Goal: Task Accomplishment & Management: Manage account settings

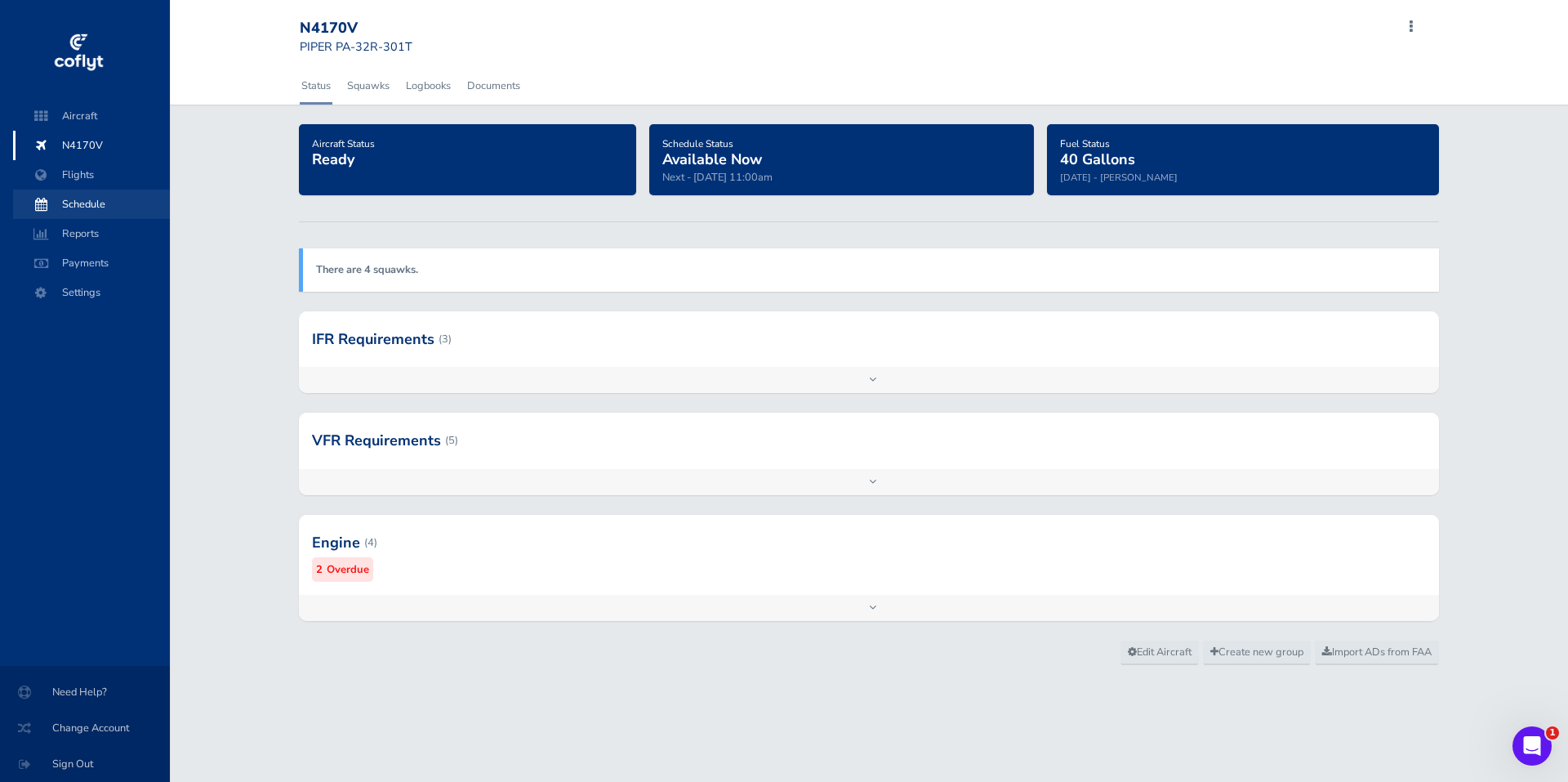
click at [81, 198] on span "Schedule" at bounding box center [91, 204] width 124 height 29
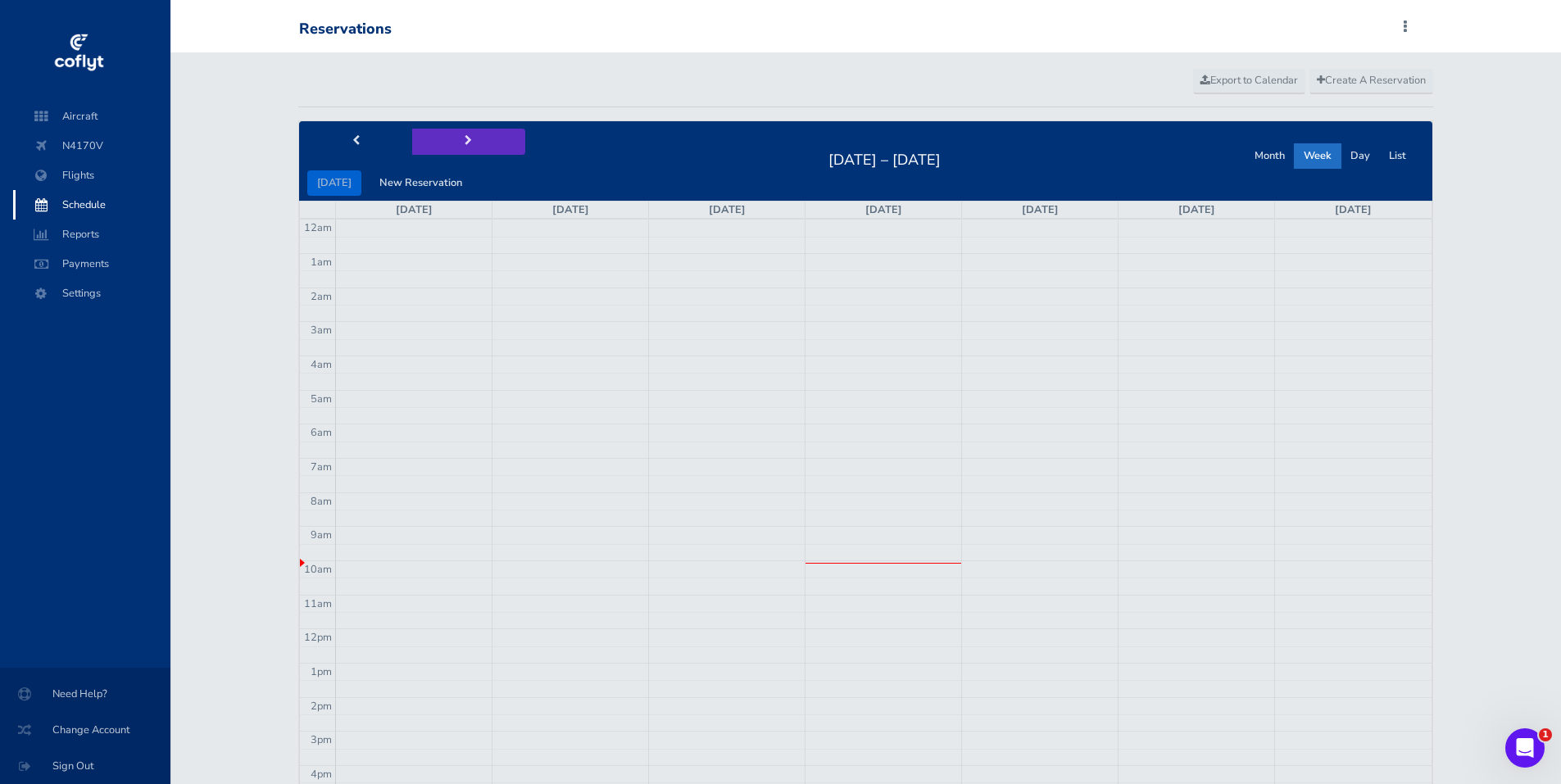
click at [456, 141] on button "next" at bounding box center [468, 141] width 113 height 25
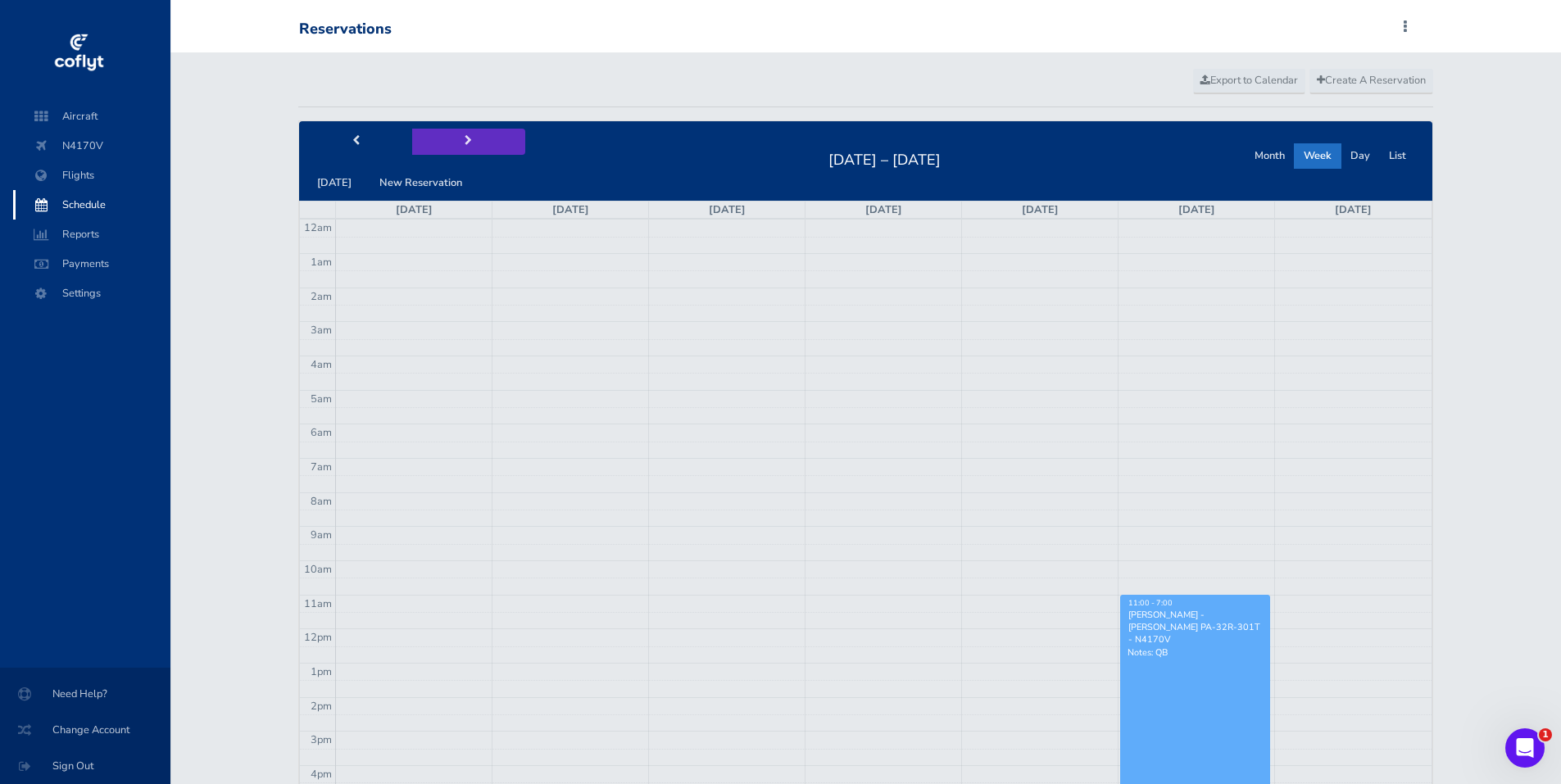
click at [456, 141] on button "next" at bounding box center [468, 141] width 113 height 25
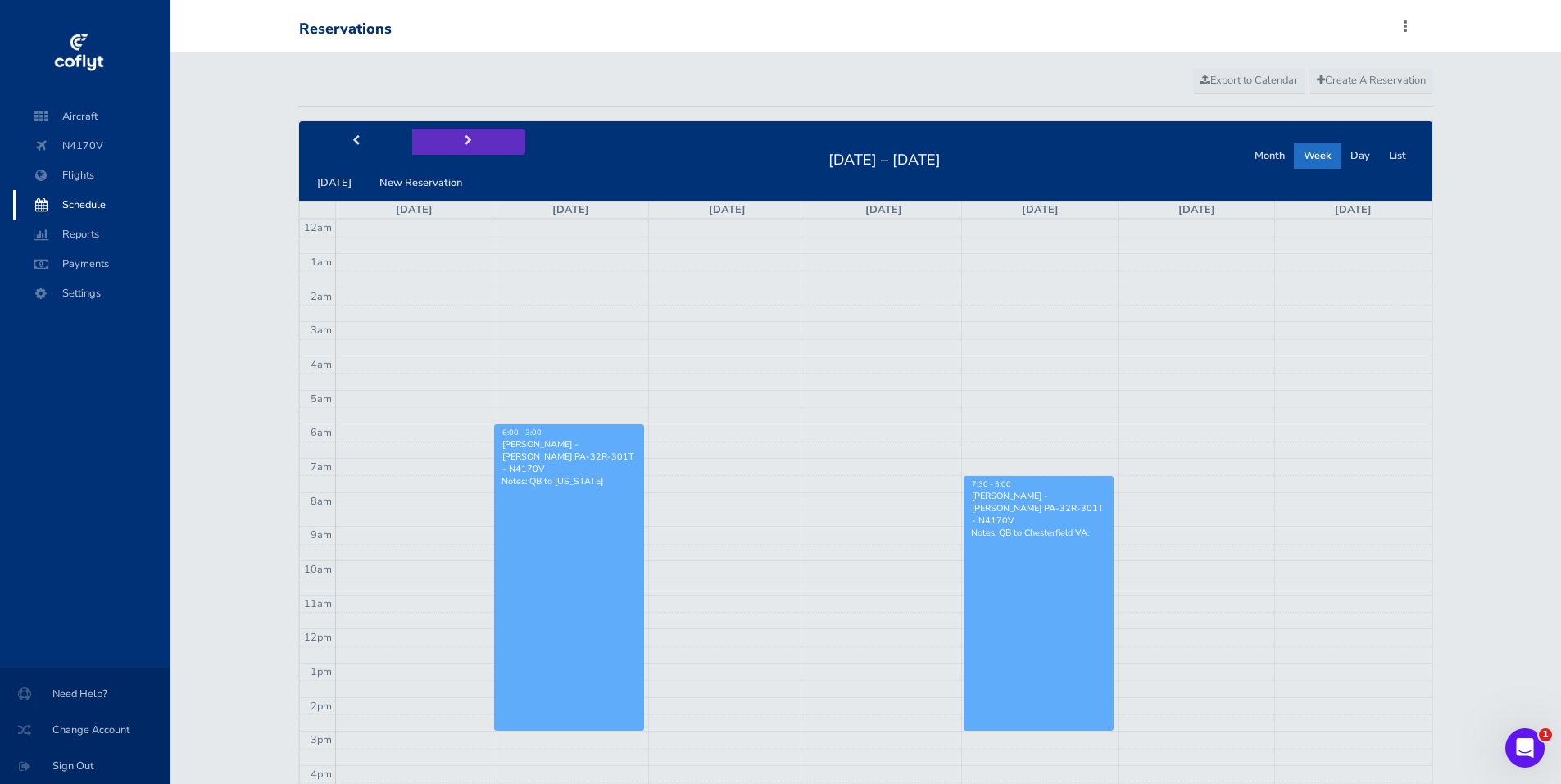
click at [464, 136] on span "next" at bounding box center [468, 141] width 8 height 11
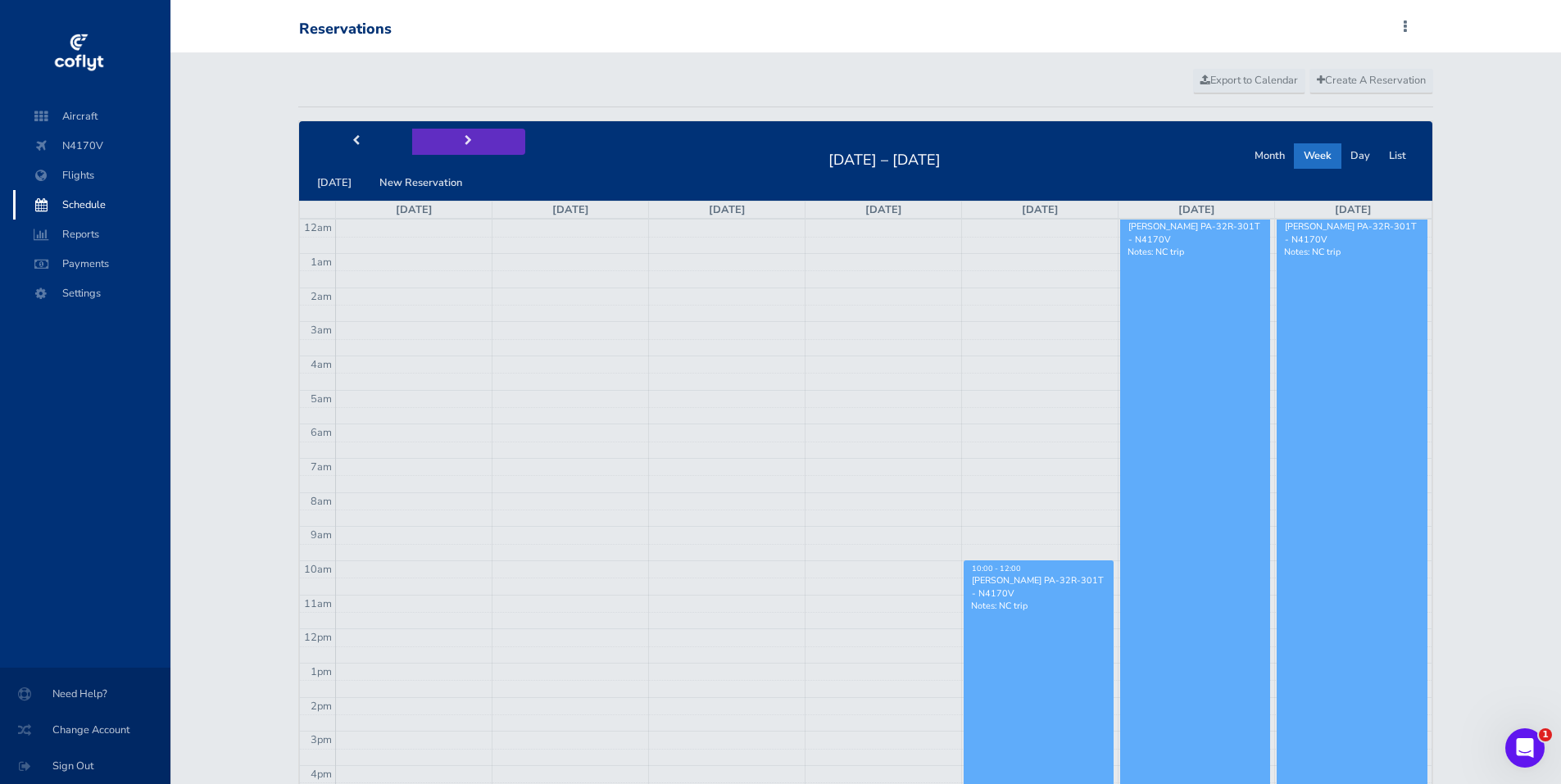
click at [464, 136] on span "next" at bounding box center [468, 141] width 8 height 11
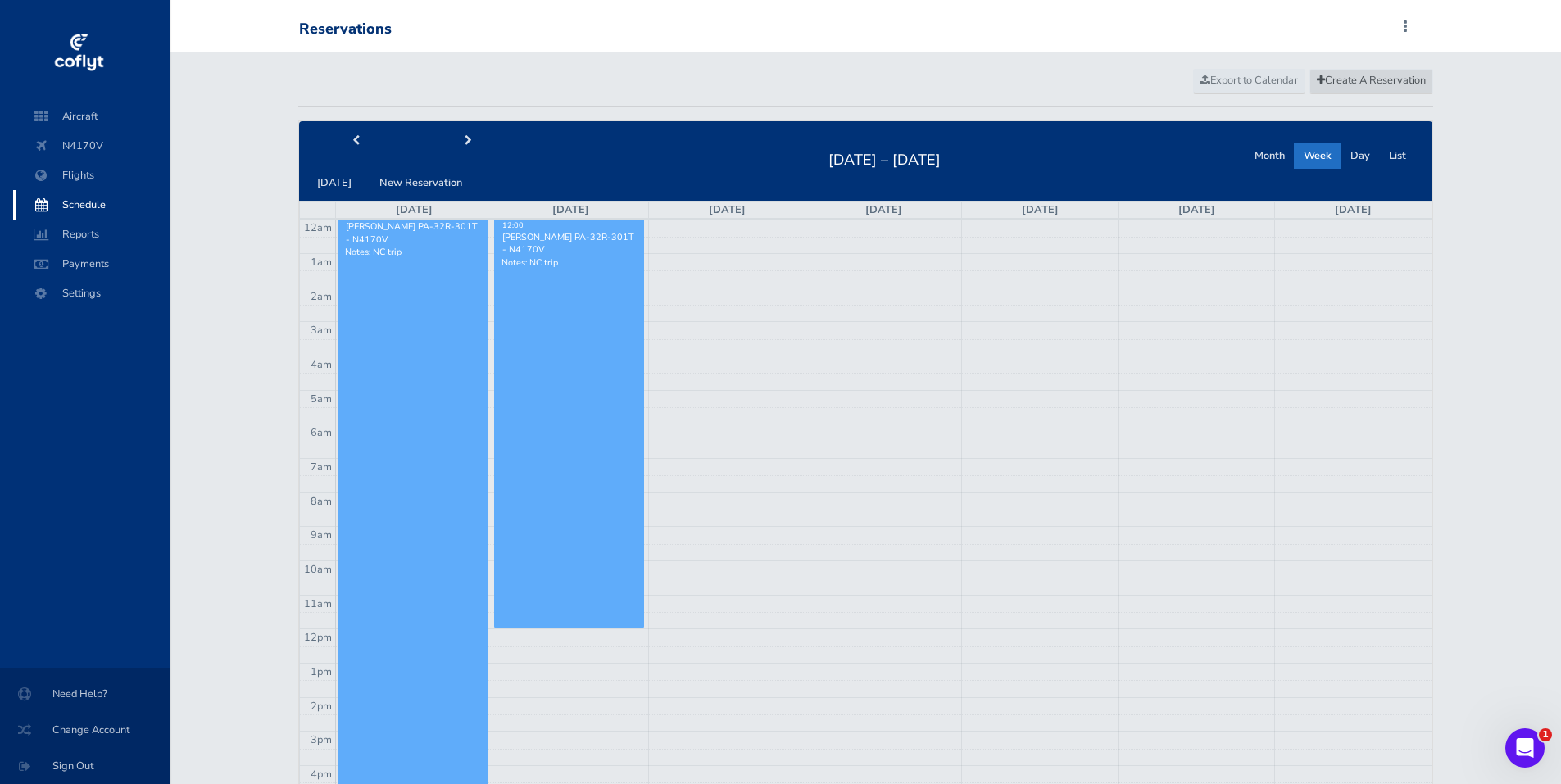
click at [1362, 75] on span "Create A Reservation" at bounding box center [1371, 79] width 109 height 15
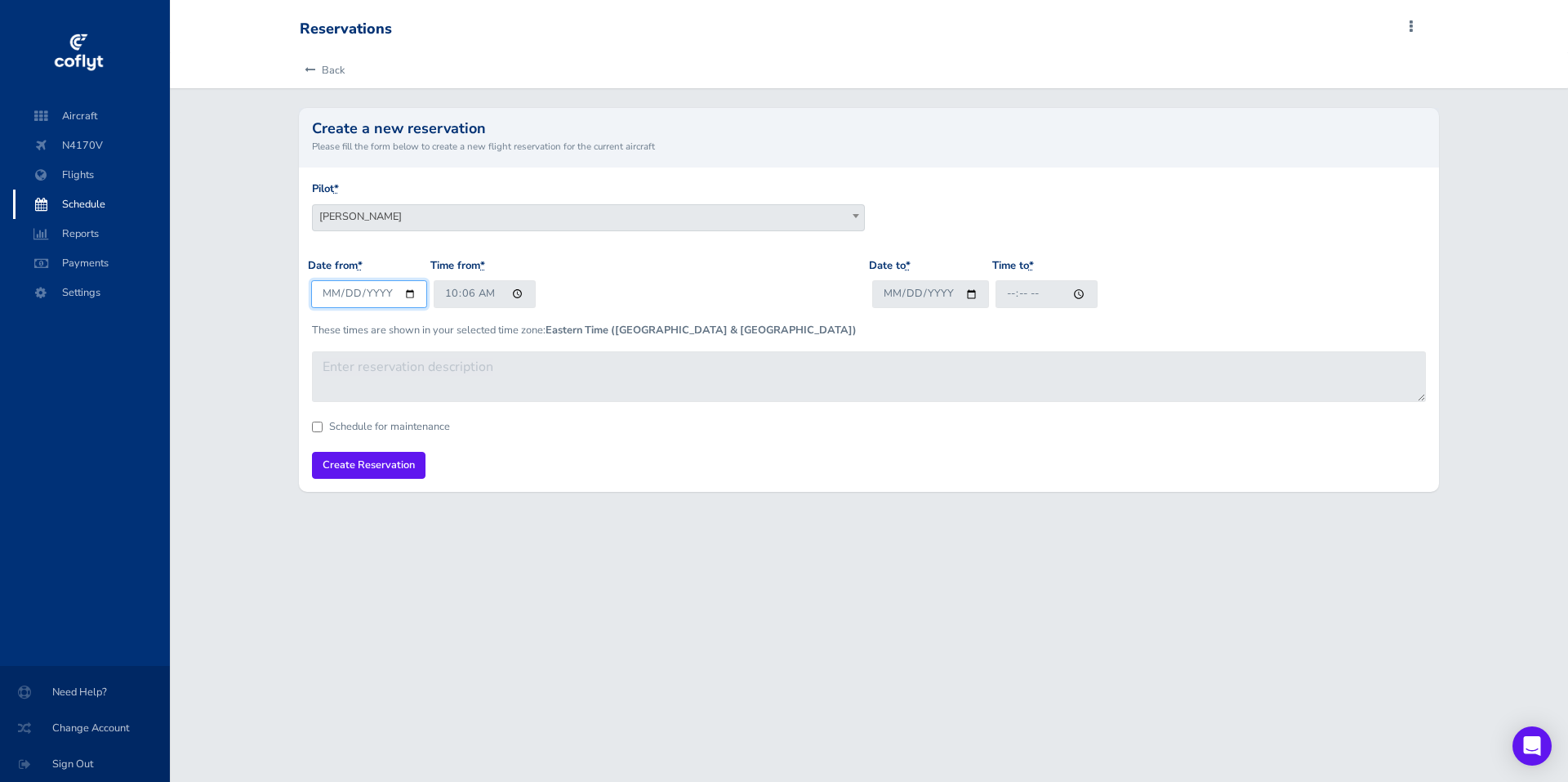
click at [406, 296] on input "2025-08-27" at bounding box center [370, 294] width 117 height 27
type input "2025-09-23"
click at [466, 296] on input "10:06" at bounding box center [484, 294] width 102 height 27
click at [448, 296] on input "10:06" at bounding box center [484, 294] width 102 height 27
type input "15:00"
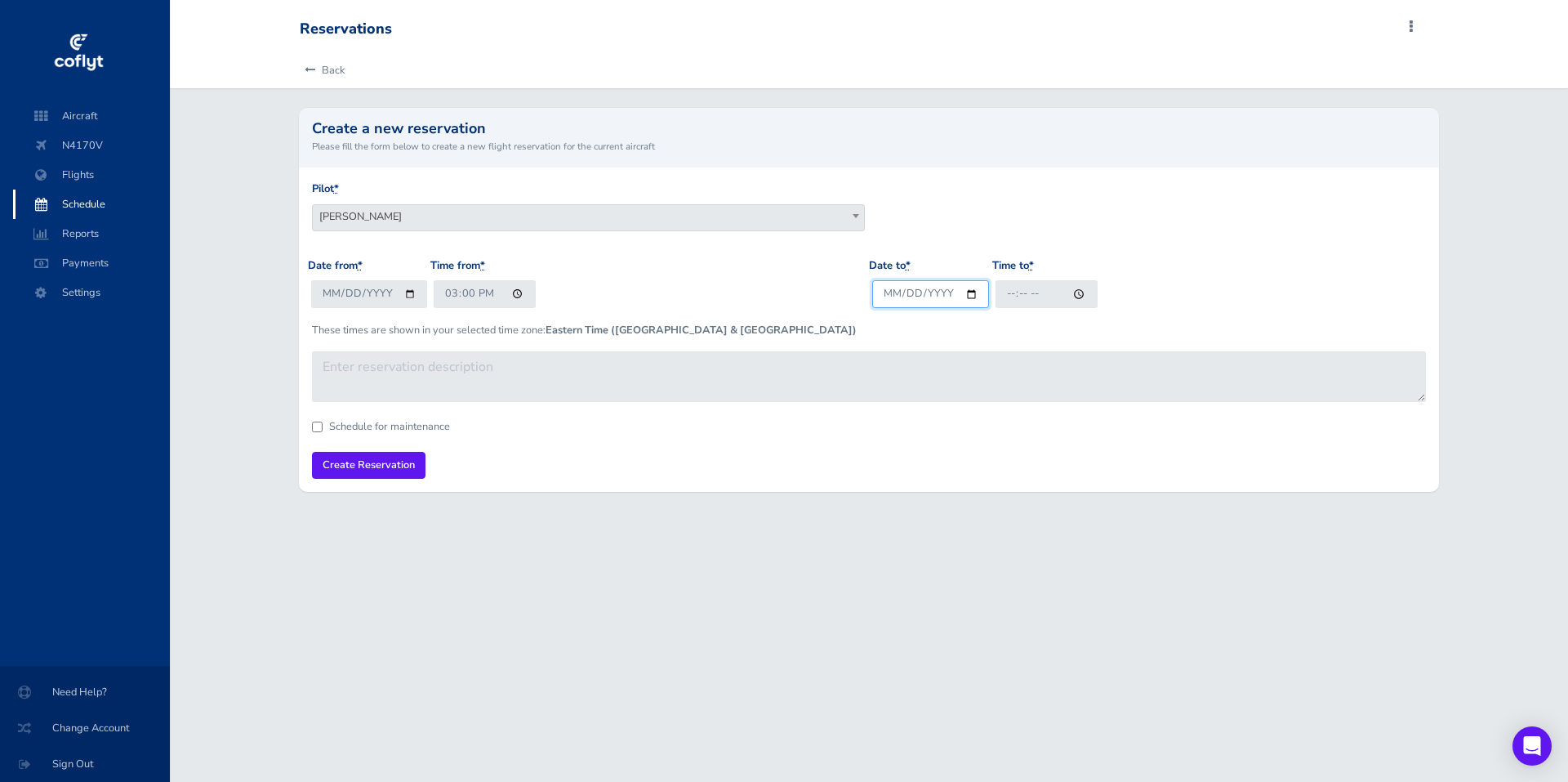
click at [939, 288] on input "Date to *" at bounding box center [931, 294] width 117 height 27
click at [969, 289] on input "Date to *" at bounding box center [931, 294] width 117 height 27
type input "2025-09-24"
click at [1042, 296] on input "Time to *" at bounding box center [1046, 294] width 102 height 27
type input "16:00"
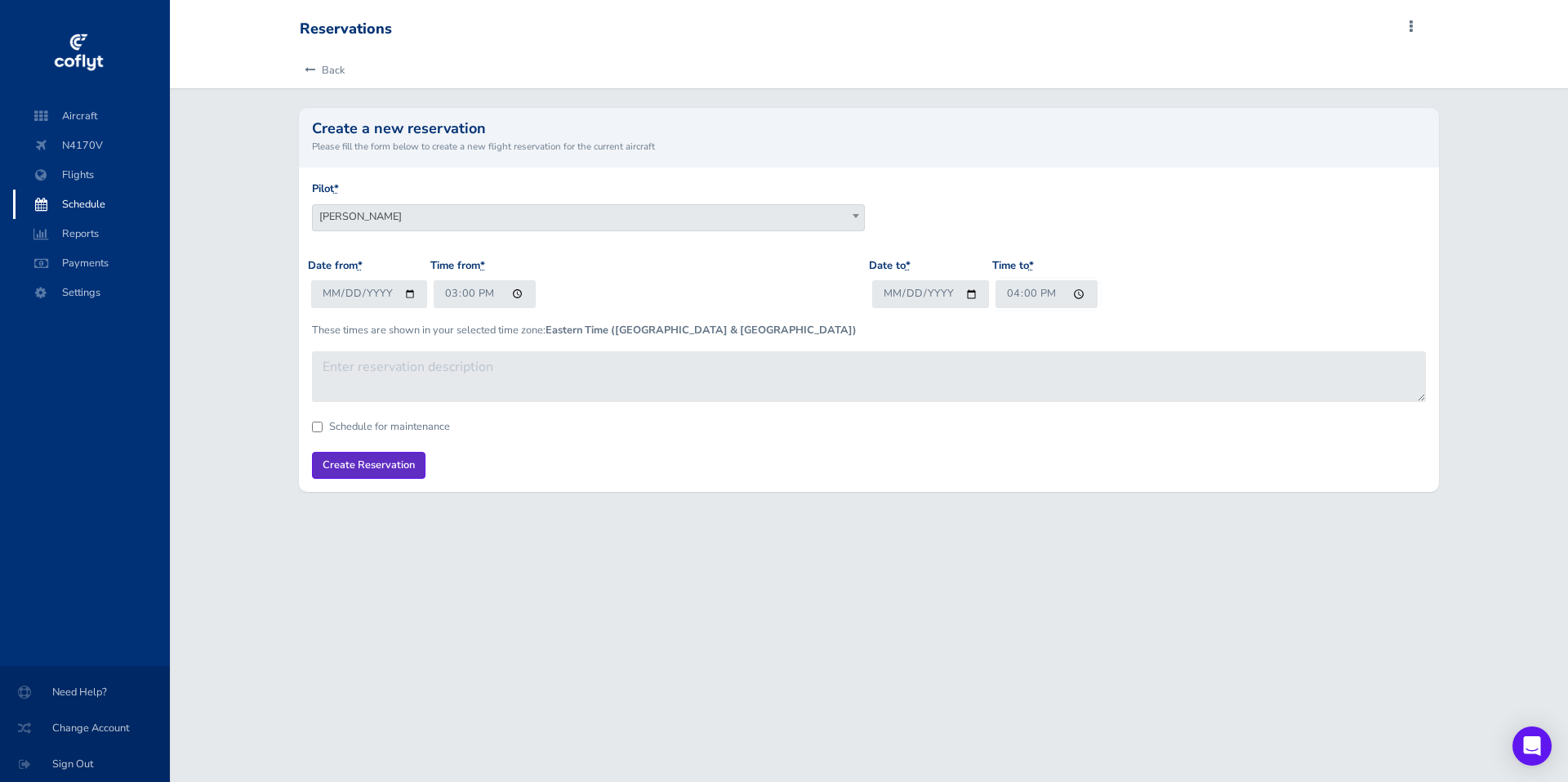
click at [364, 461] on input "Create Reservation" at bounding box center [369, 466] width 113 height 27
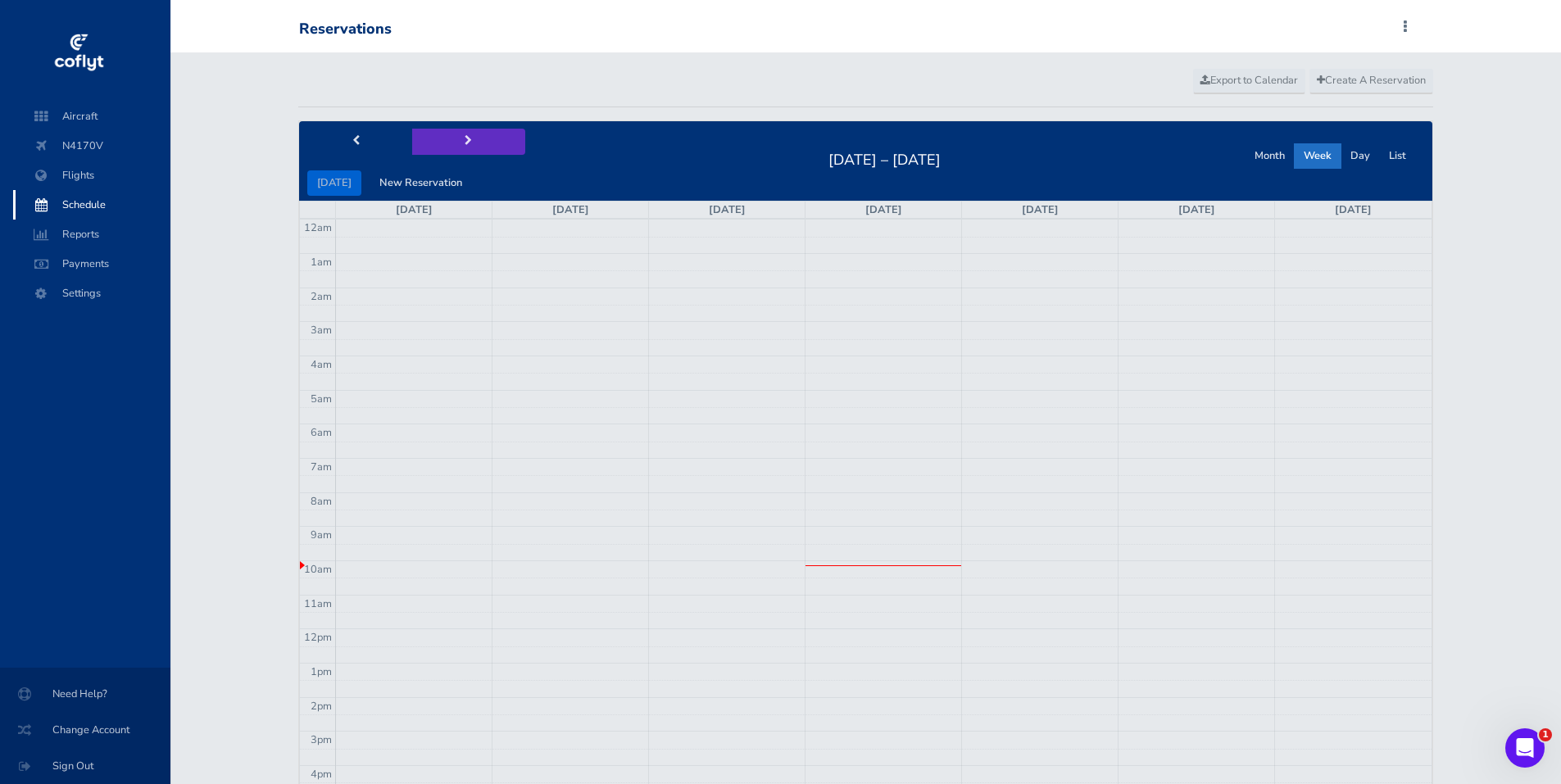
click at [471, 138] on button "next" at bounding box center [468, 141] width 113 height 25
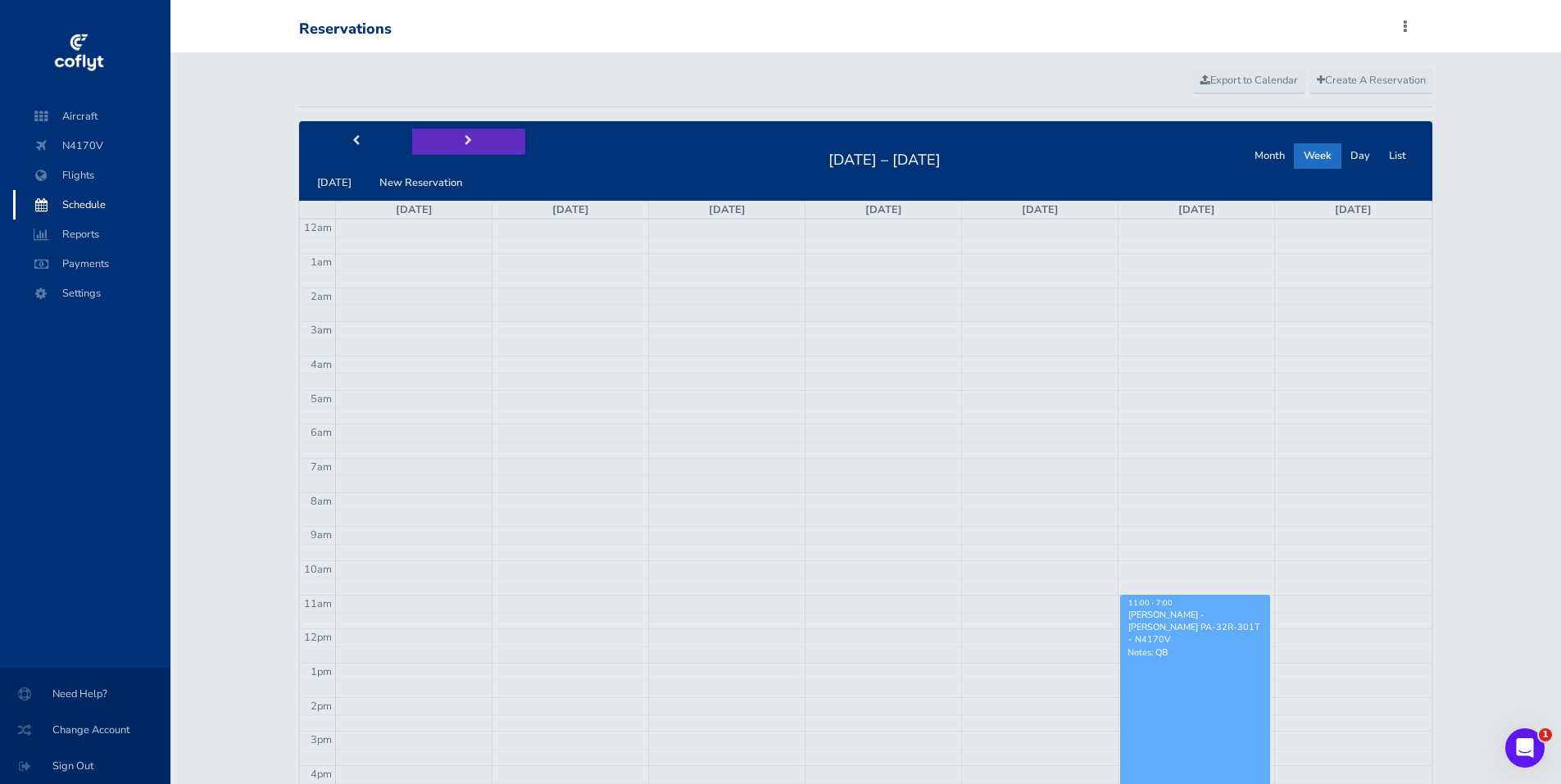
click at [471, 138] on button "next" at bounding box center [468, 141] width 113 height 25
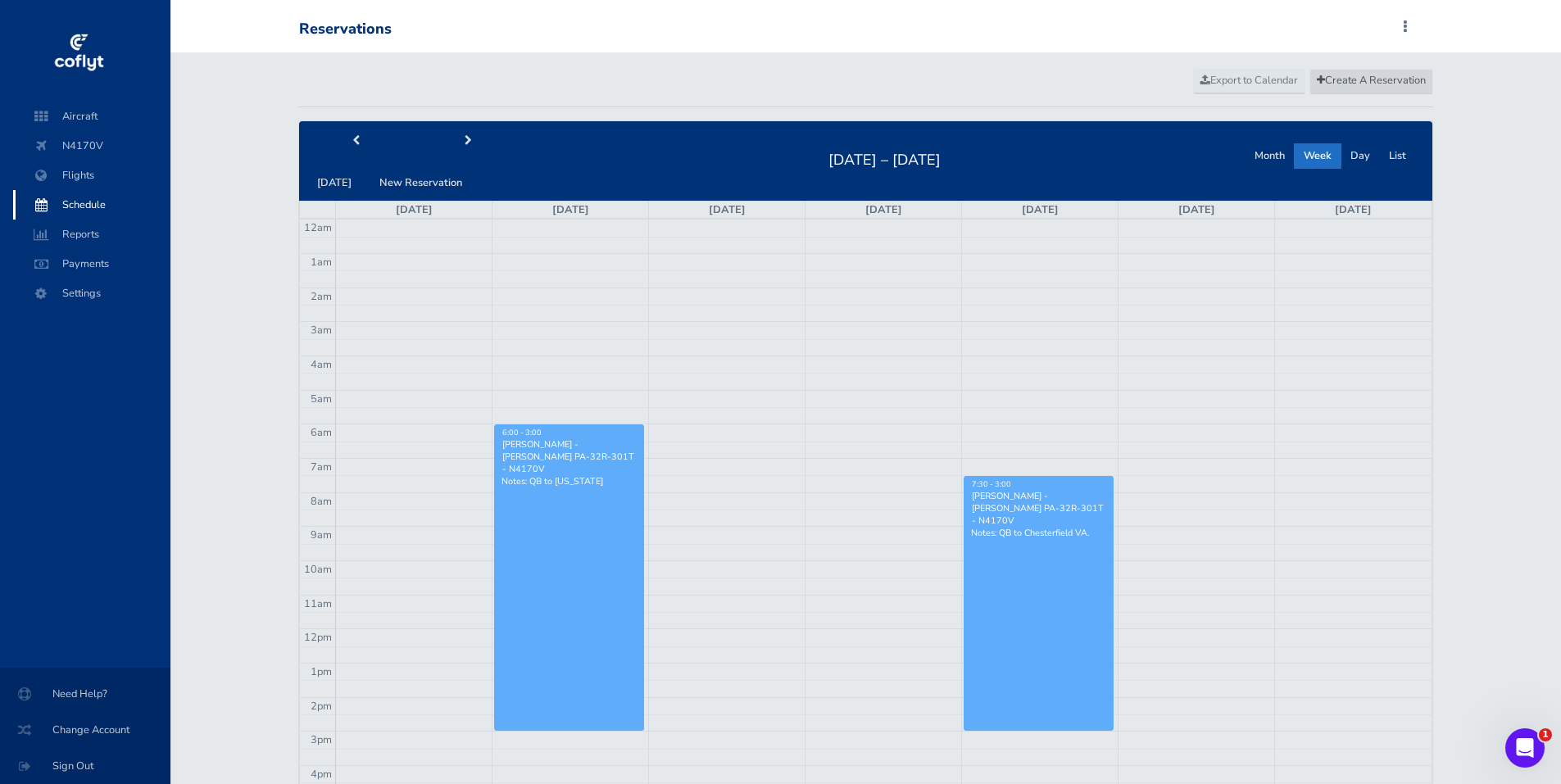
click at [1332, 78] on span "Create A Reservation" at bounding box center [1371, 79] width 109 height 15
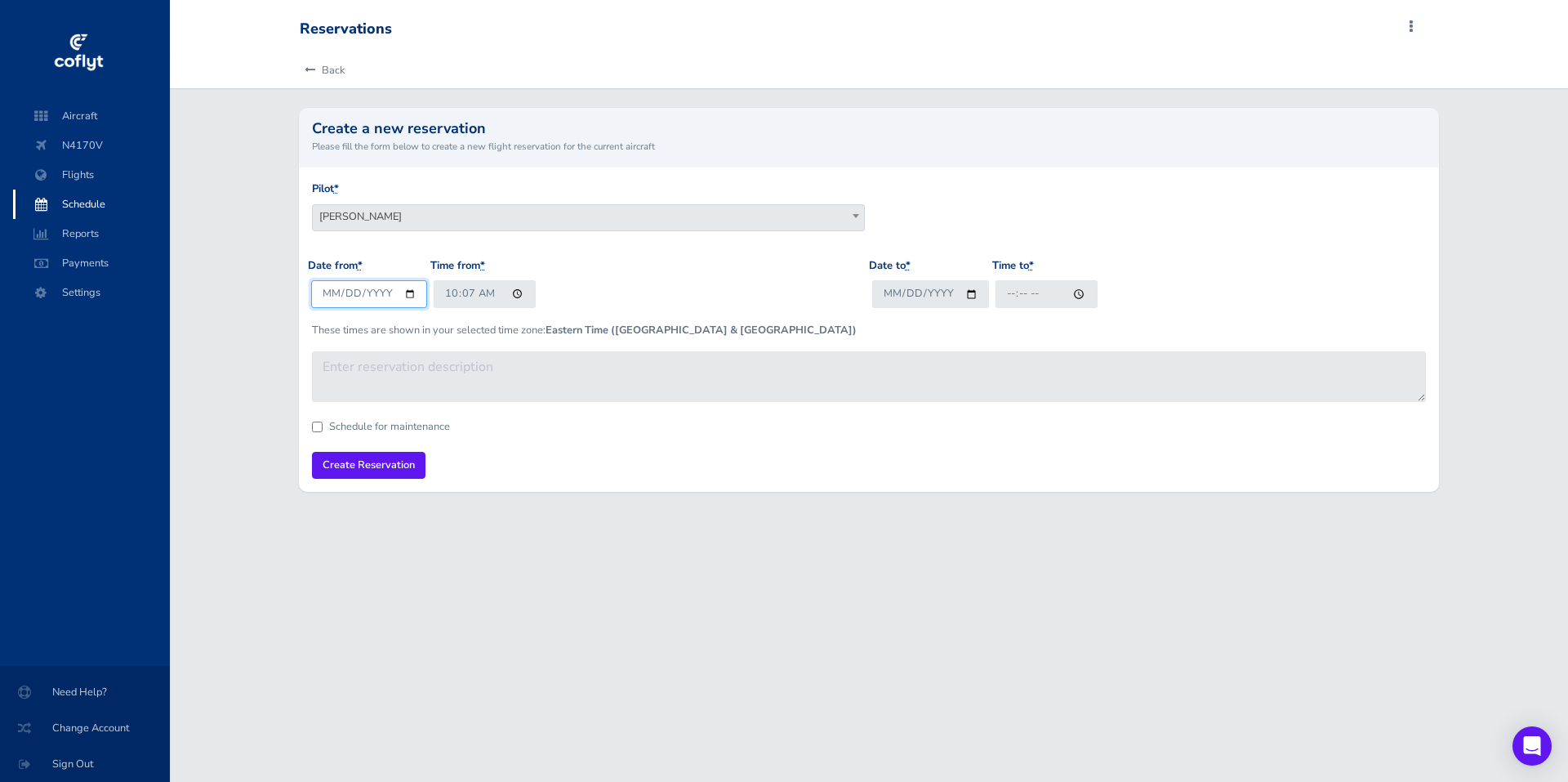
click at [409, 295] on input "2025-08-27" at bounding box center [370, 294] width 117 height 27
type input "2025-09-07"
click at [455, 301] on input "10:07" at bounding box center [484, 294] width 102 height 27
type input "08:00"
click at [968, 292] on input "Date to *" at bounding box center [931, 294] width 117 height 27
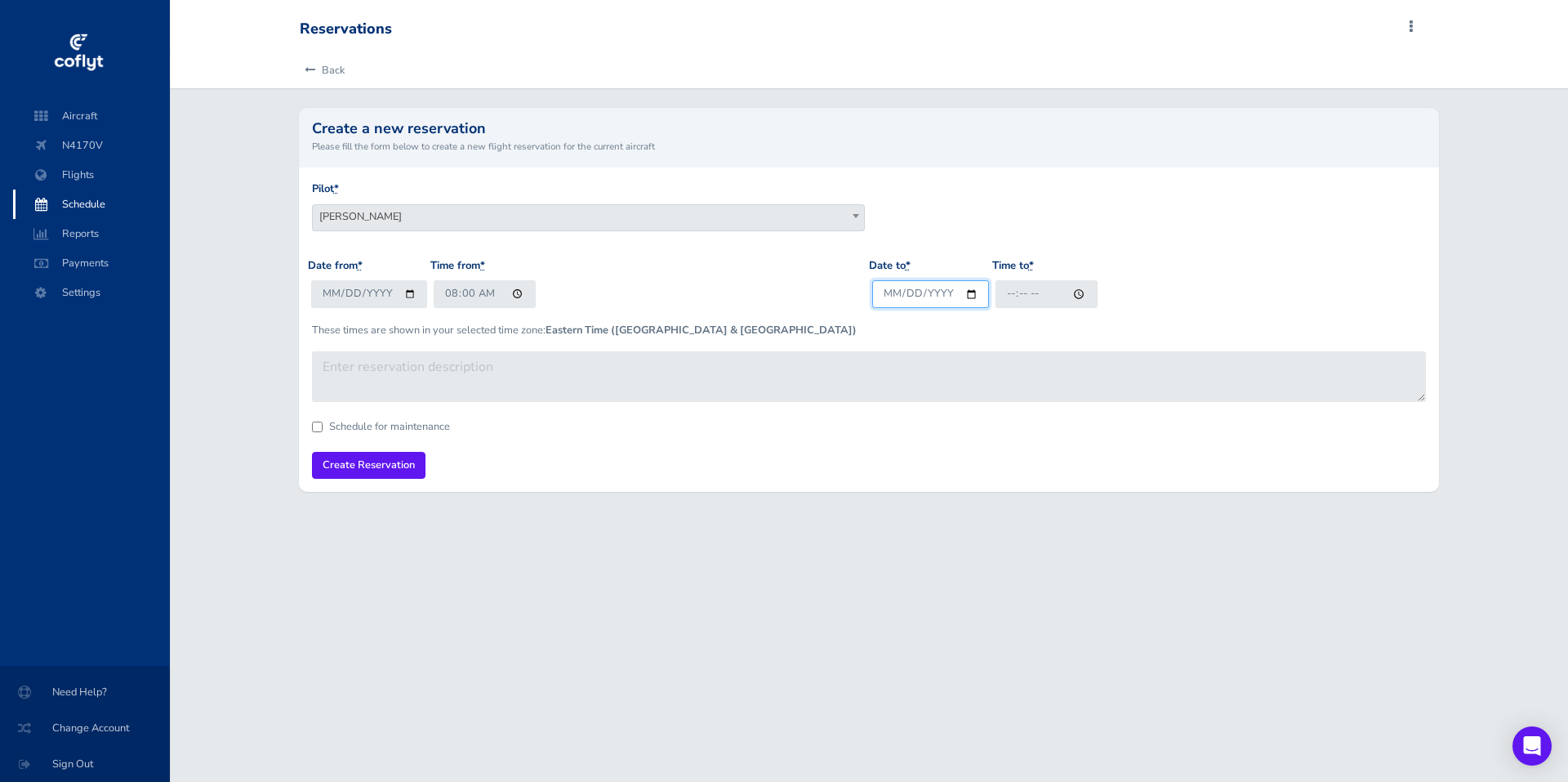
type input "2025-09-07"
click at [1011, 300] on input "Time to *" at bounding box center [1046, 294] width 102 height 27
type input "17:00"
click at [333, 466] on input "Create Reservation" at bounding box center [369, 466] width 113 height 27
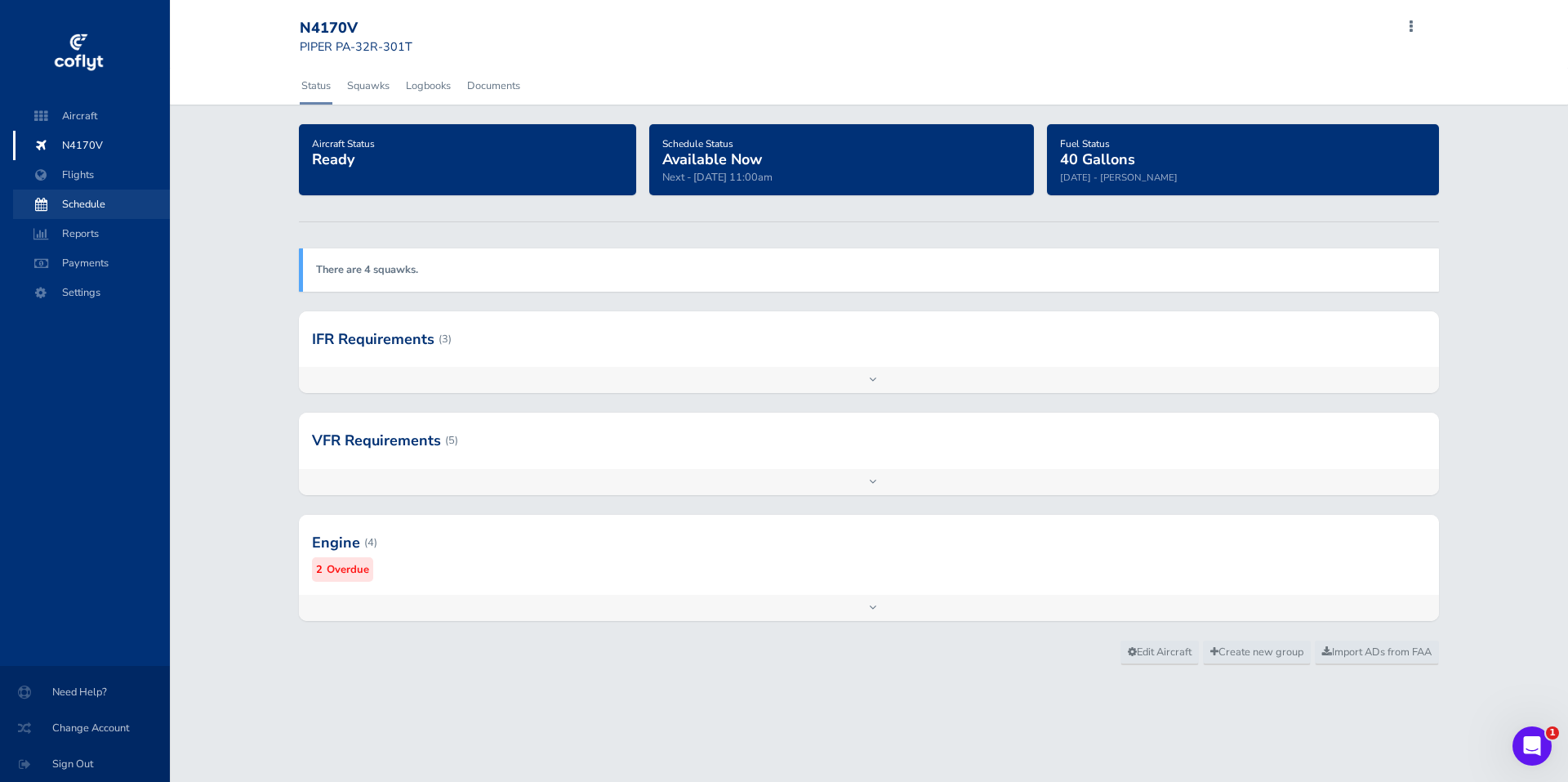
click at [83, 195] on span "Schedule" at bounding box center [91, 204] width 124 height 29
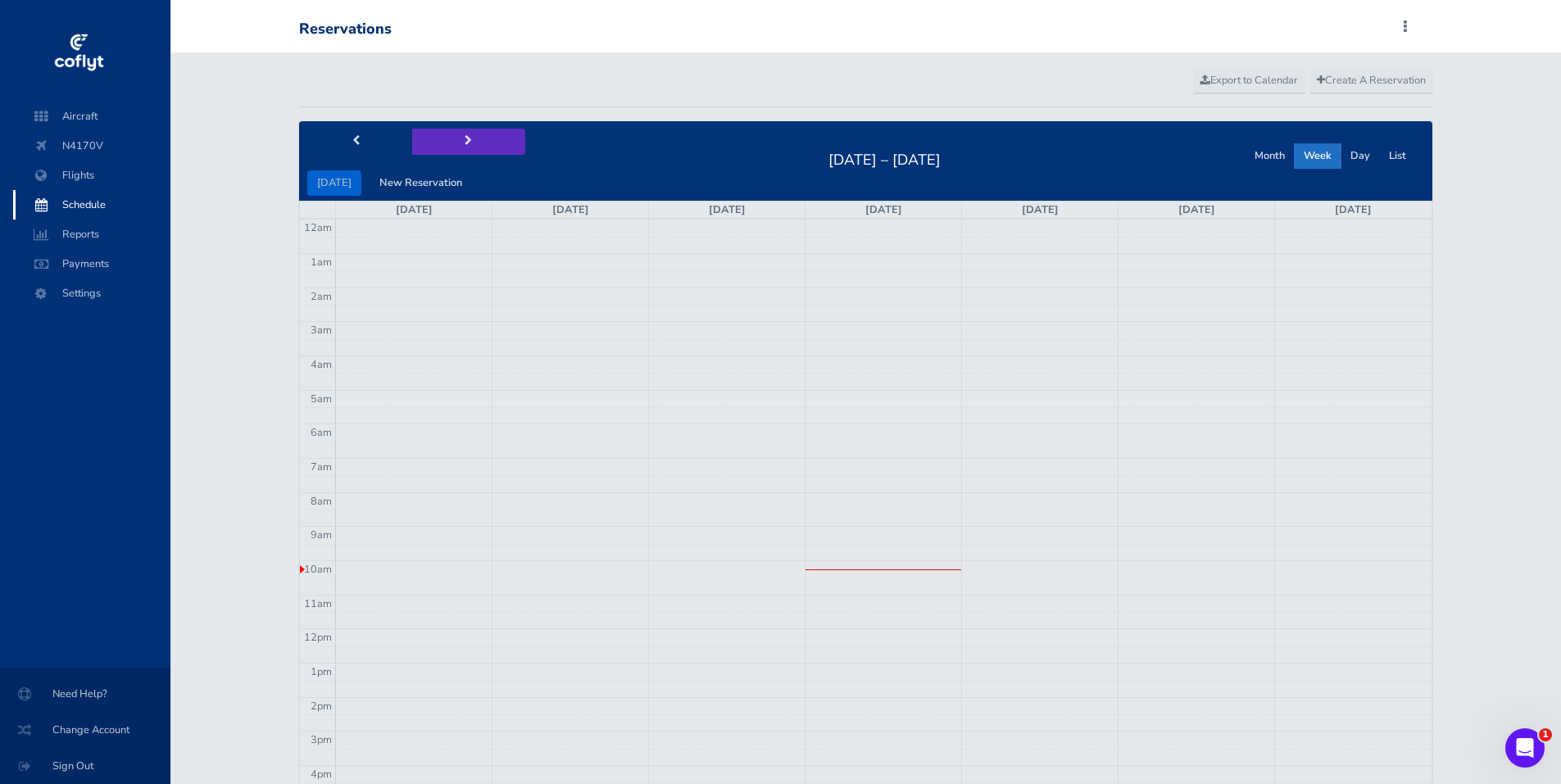
click at [464, 143] on span "next" at bounding box center [468, 141] width 8 height 11
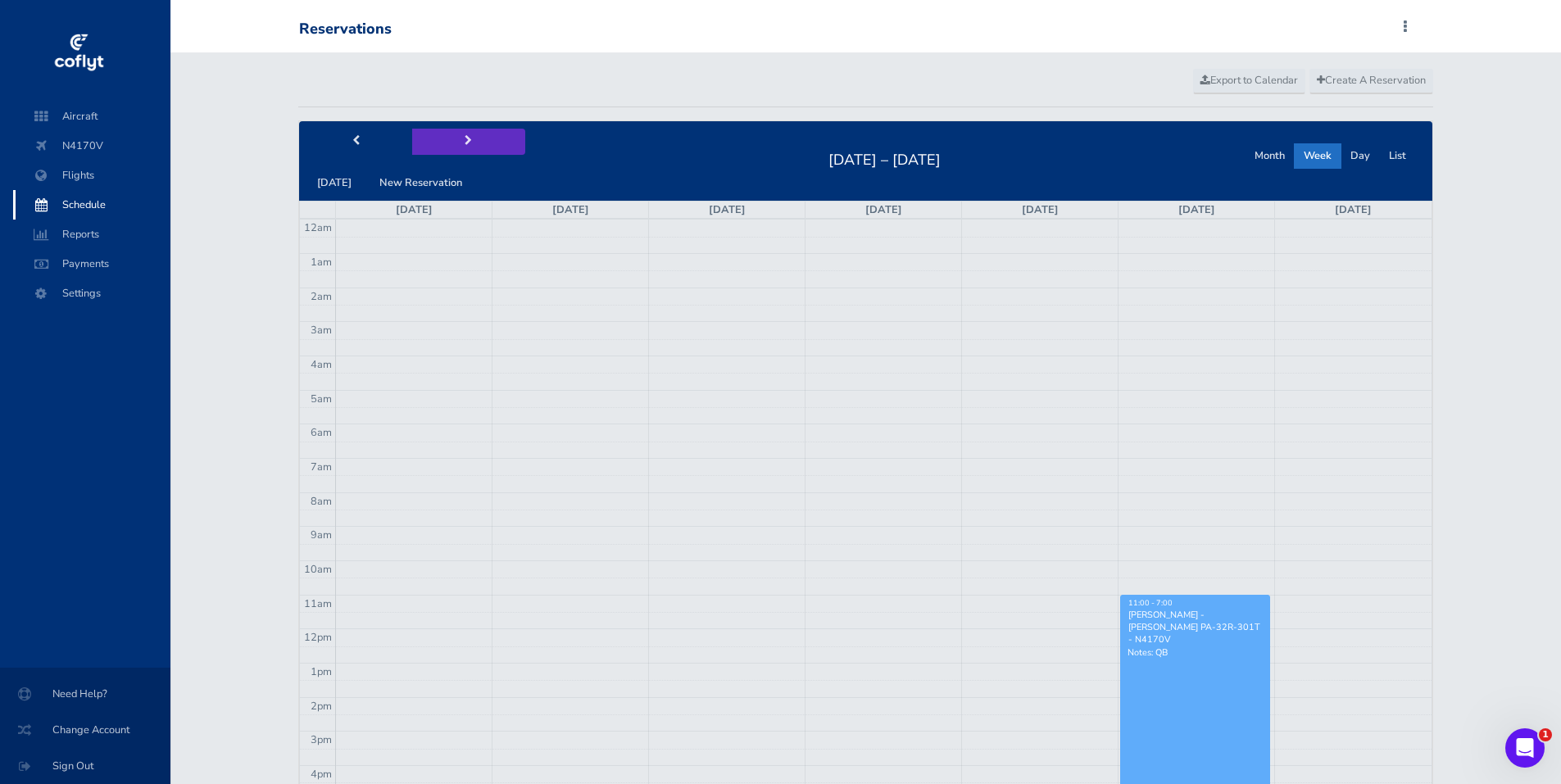
click at [464, 143] on span "next" at bounding box center [468, 141] width 8 height 11
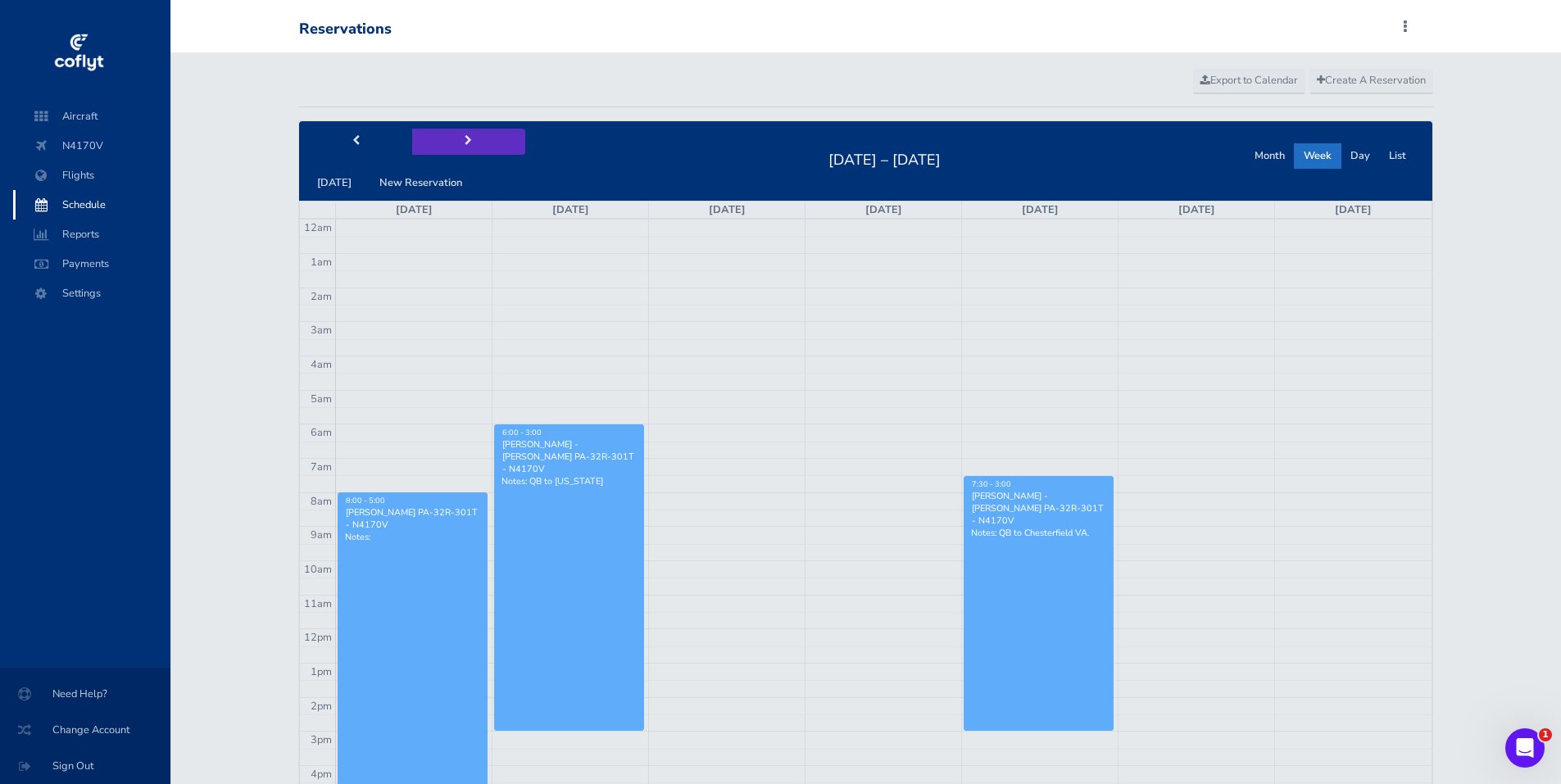
click at [464, 140] on span "next" at bounding box center [468, 141] width 8 height 11
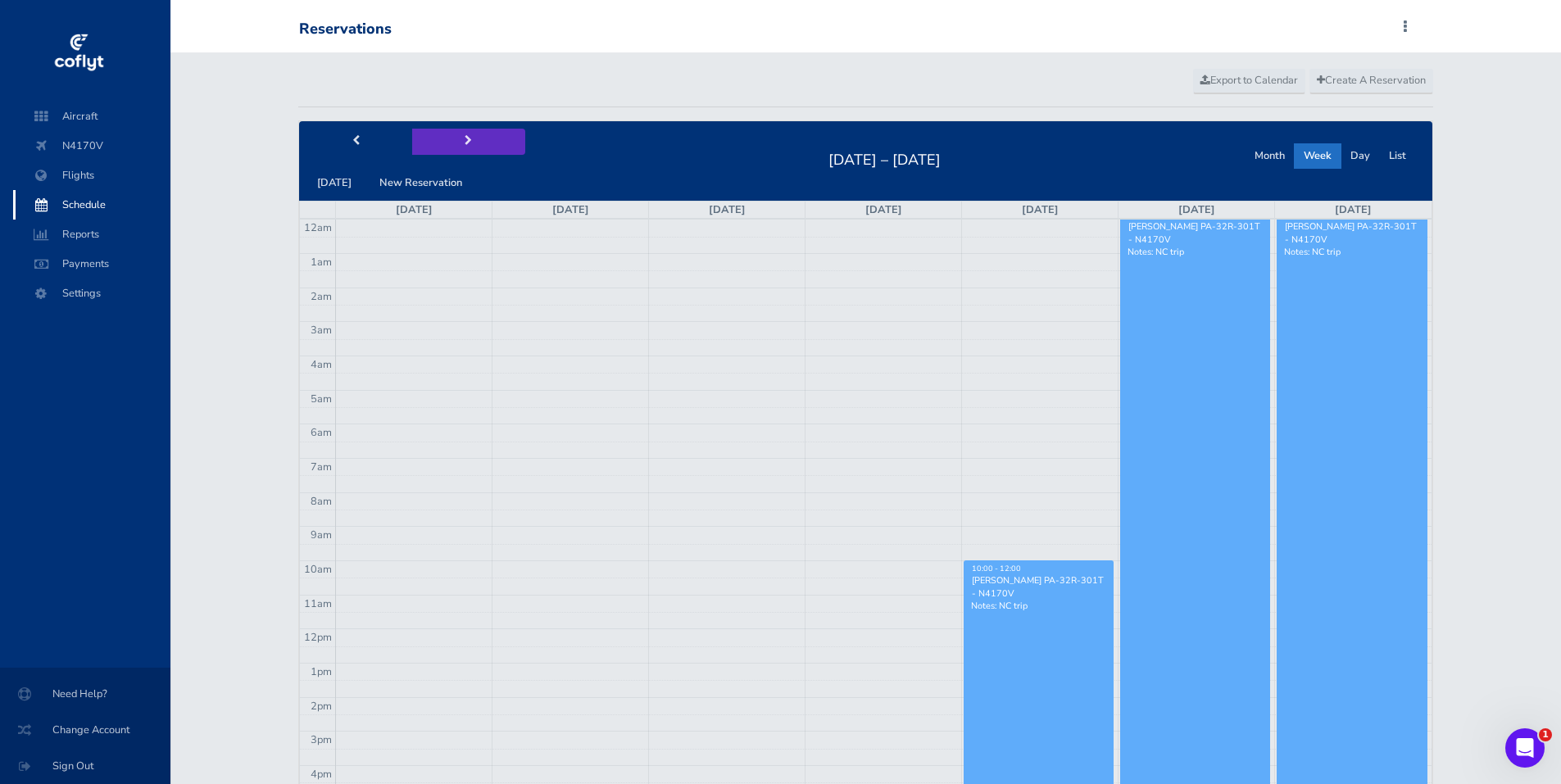
click at [464, 140] on span "next" at bounding box center [468, 141] width 8 height 11
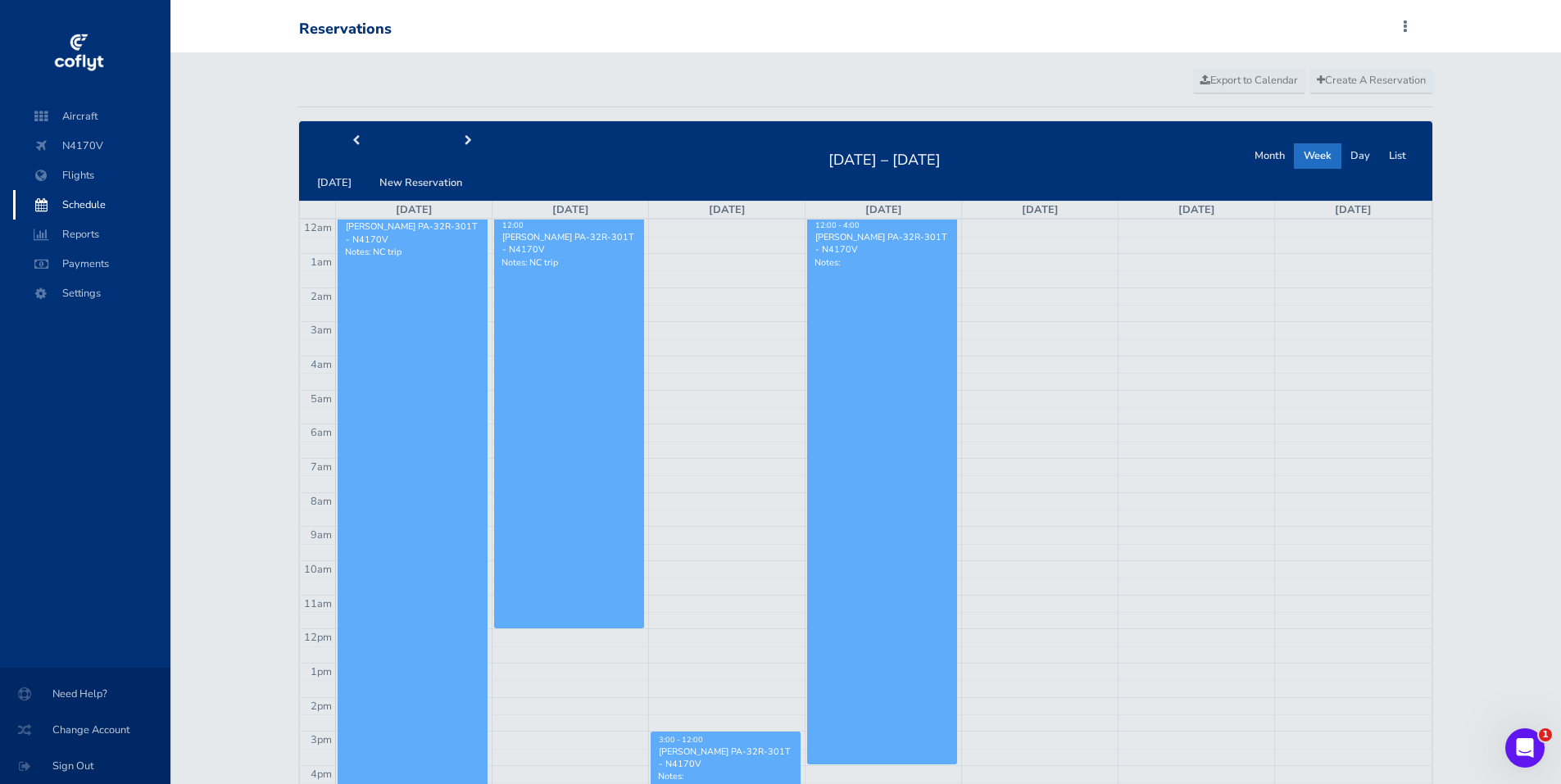
click at [697, 743] on span "3:00 - 12:00" at bounding box center [681, 740] width 44 height 10
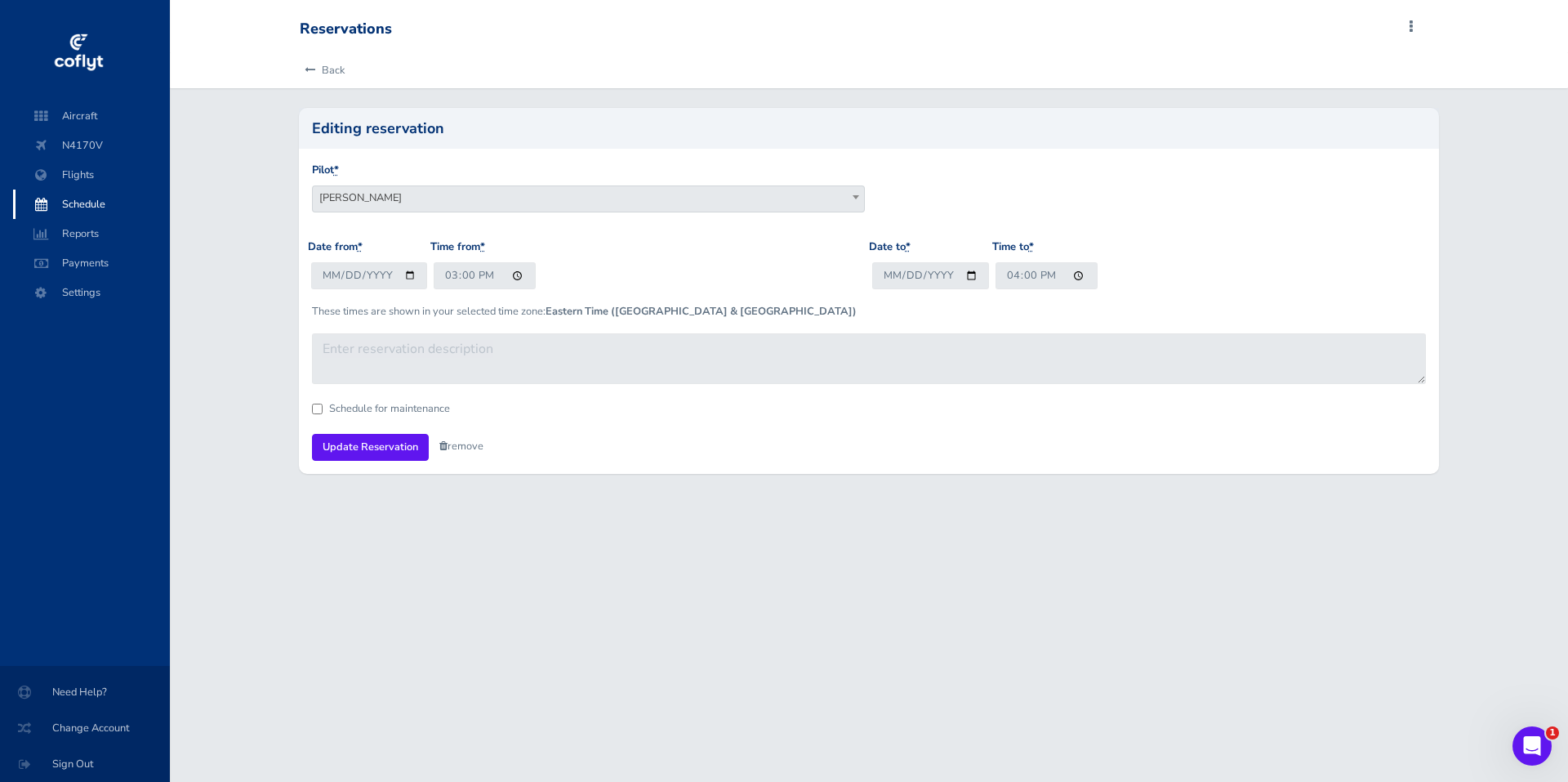
click at [454, 448] on link "remove" at bounding box center [461, 445] width 44 height 15
drag, startPoint x: 378, startPoint y: 442, endPoint x: 371, endPoint y: 449, distance: 9.9
click at [378, 442] on input "Update Reservation" at bounding box center [371, 447] width 117 height 27
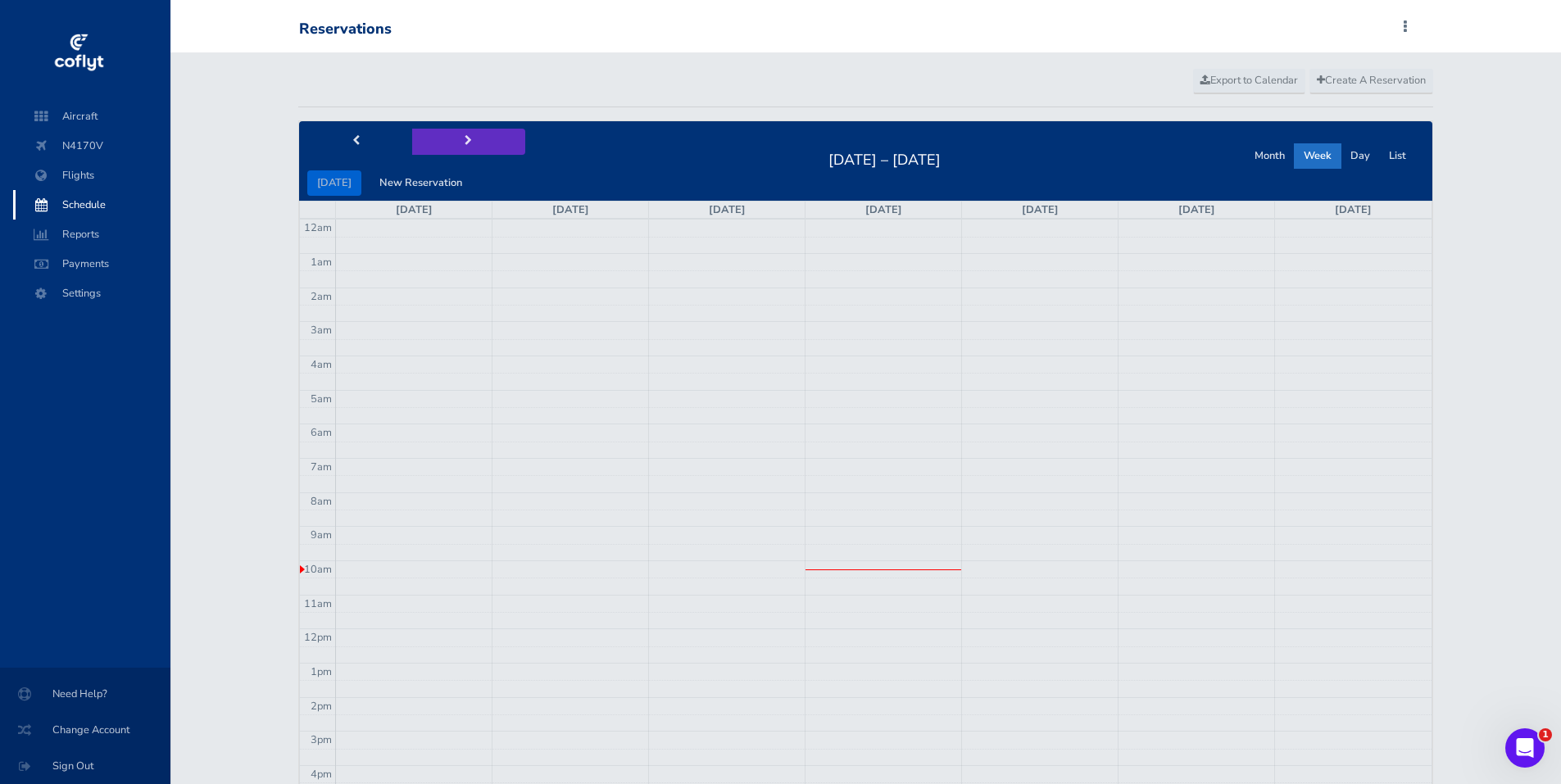
click at [467, 143] on button "next" at bounding box center [468, 141] width 113 height 25
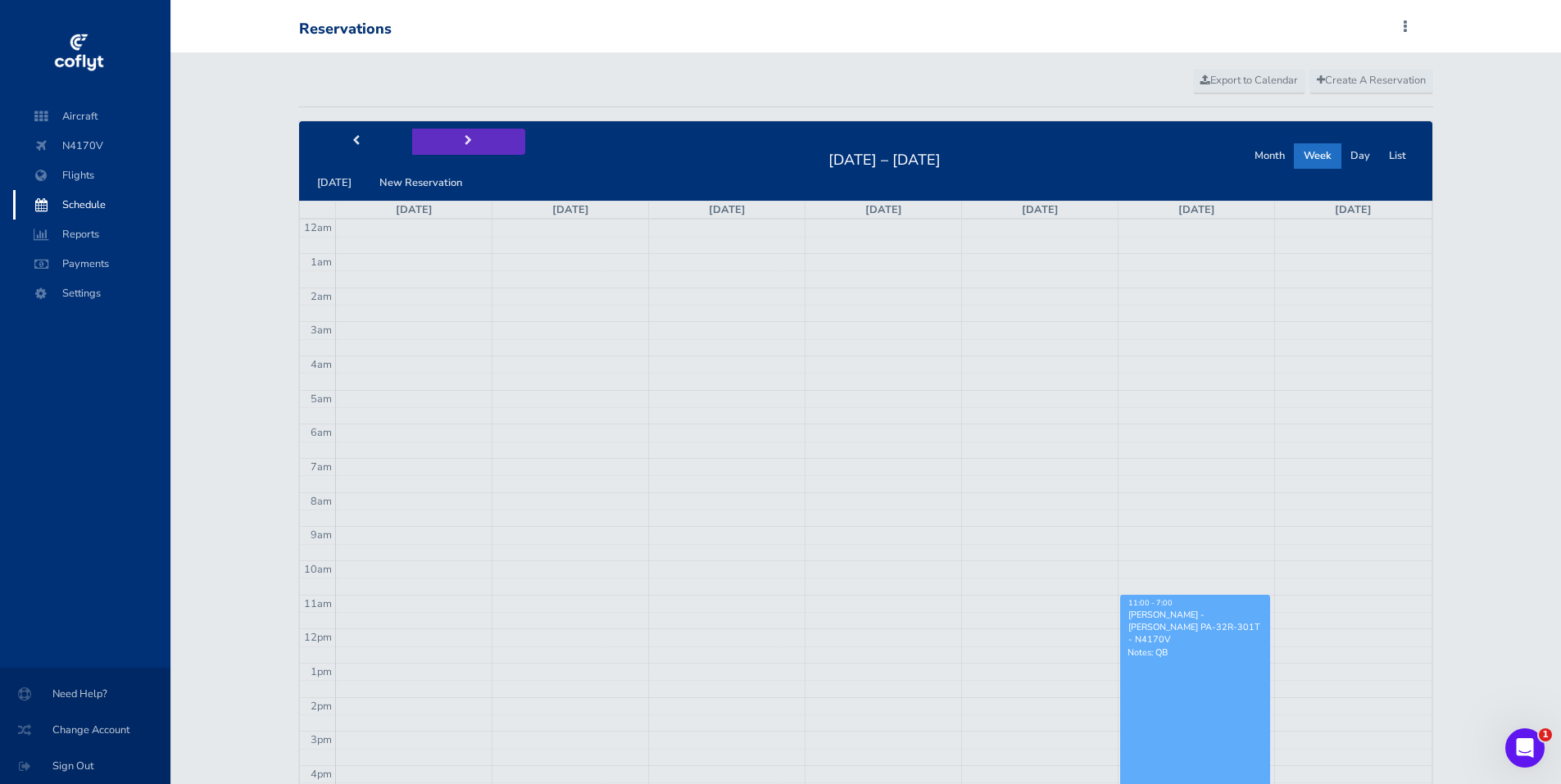
click at [467, 143] on button "next" at bounding box center [468, 141] width 113 height 25
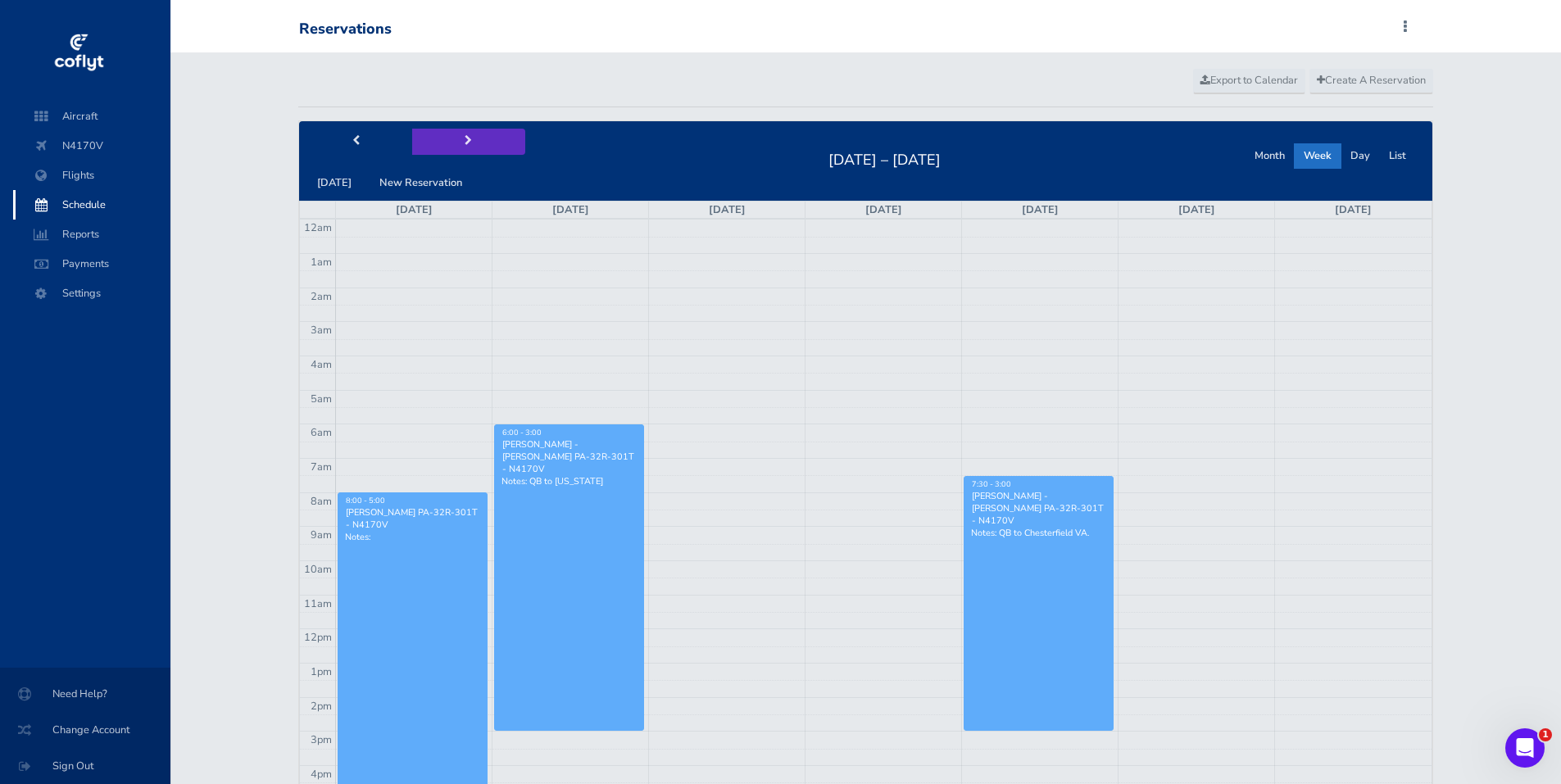
click at [467, 143] on button "next" at bounding box center [468, 141] width 113 height 25
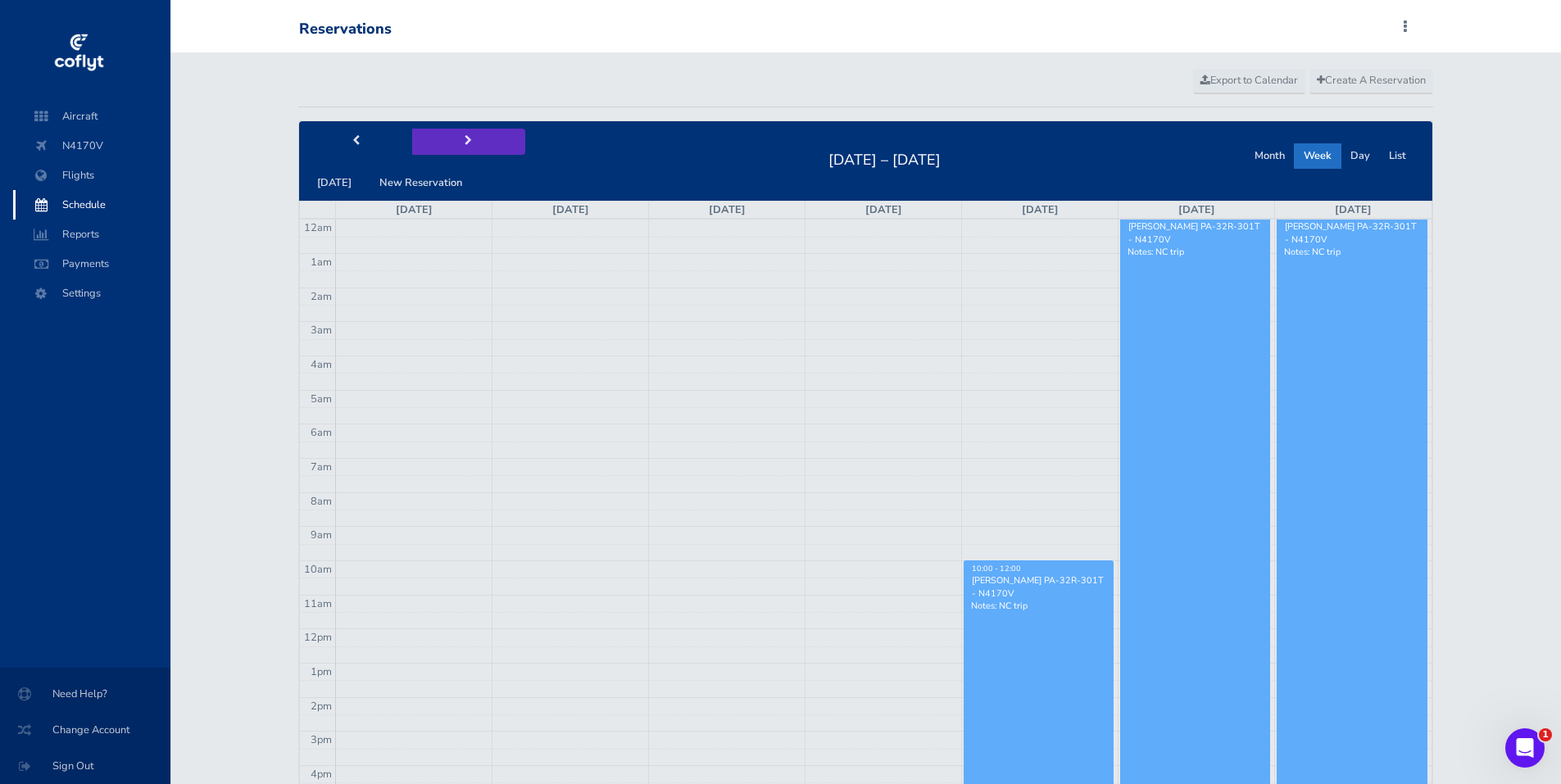
click at [467, 143] on button "next" at bounding box center [468, 141] width 113 height 25
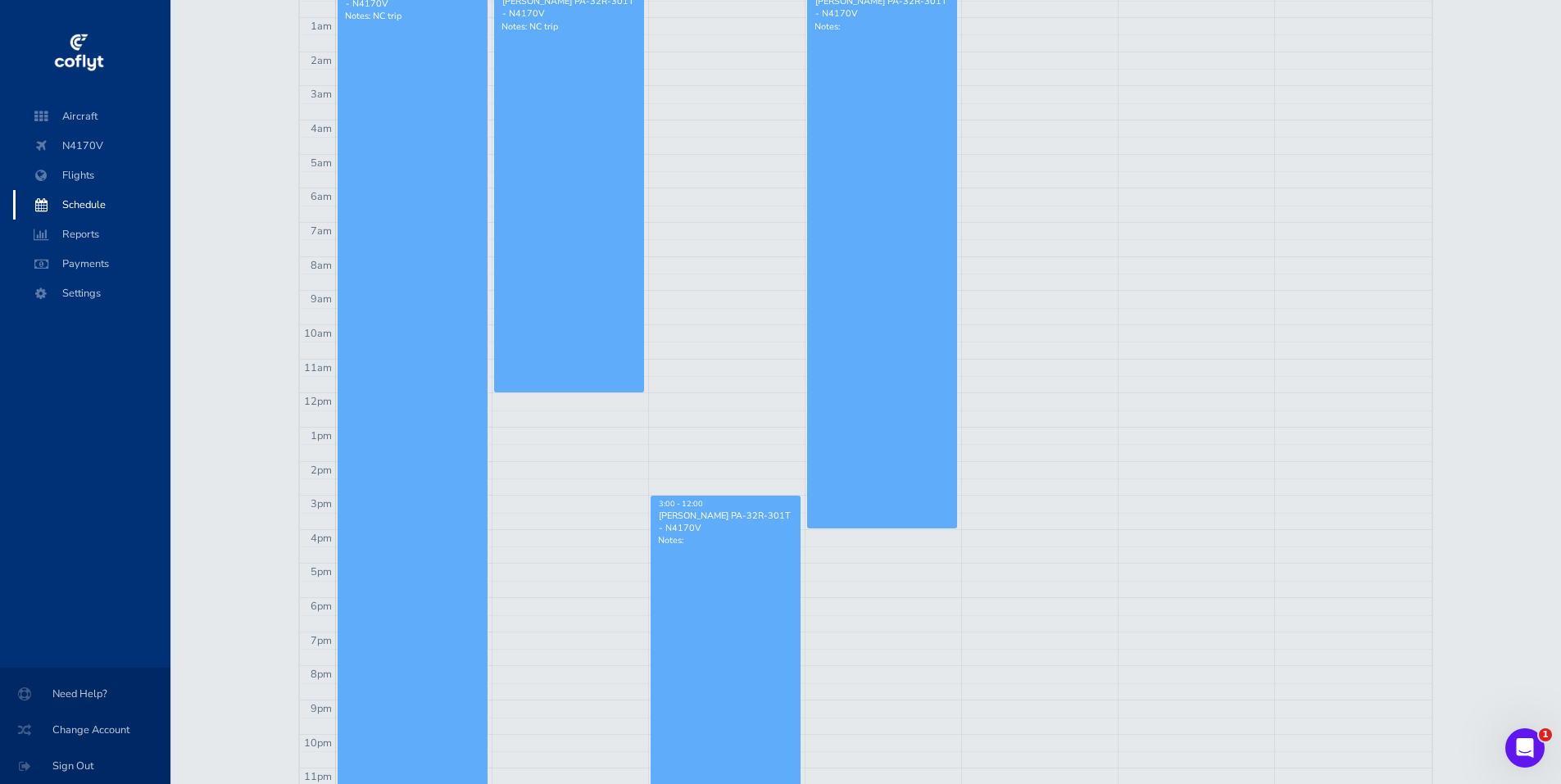
scroll to position [246, 0]
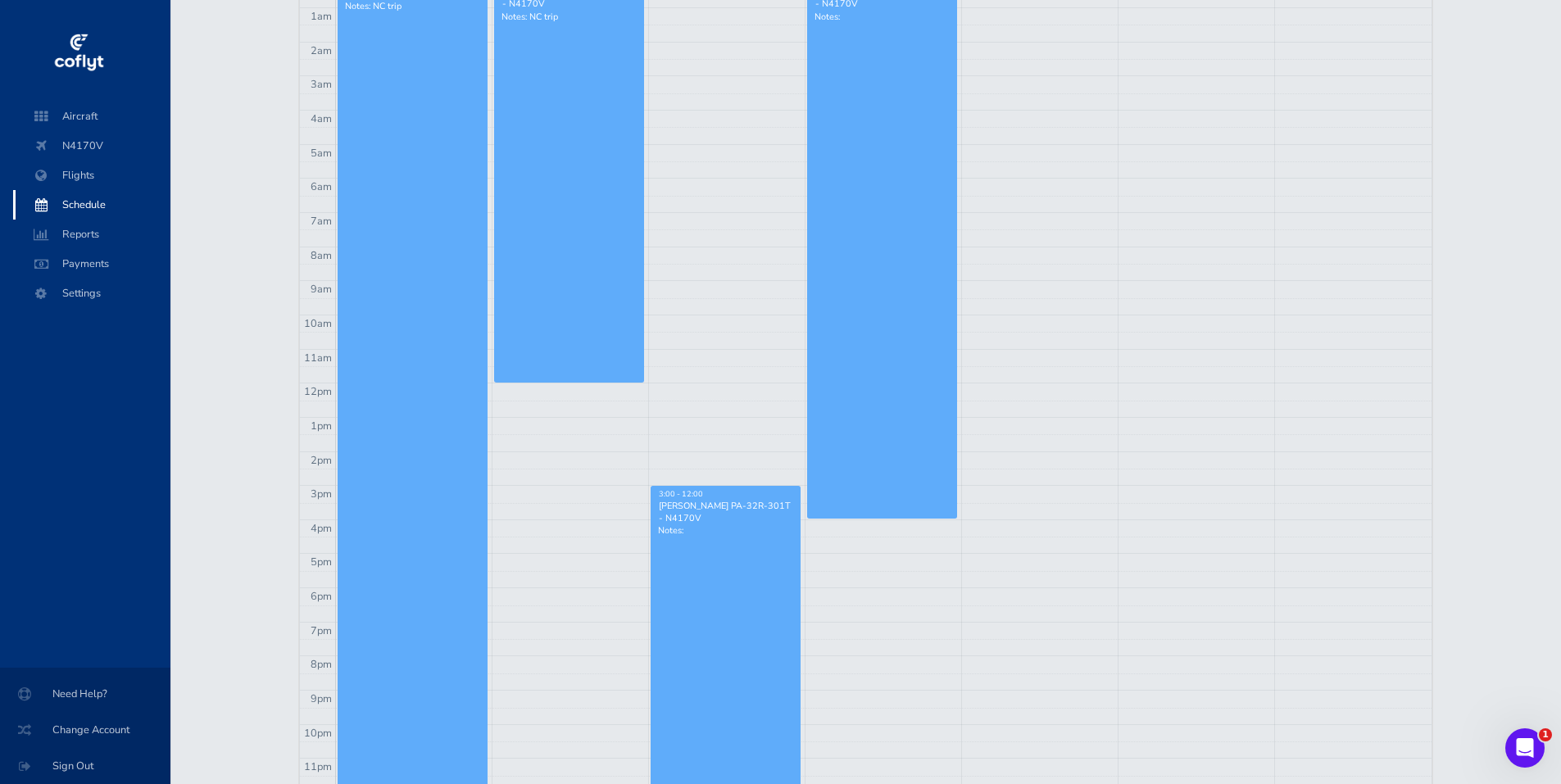
click at [720, 515] on div "[PERSON_NAME] PA-32R-301T - N4170V" at bounding box center [726, 511] width 135 height 24
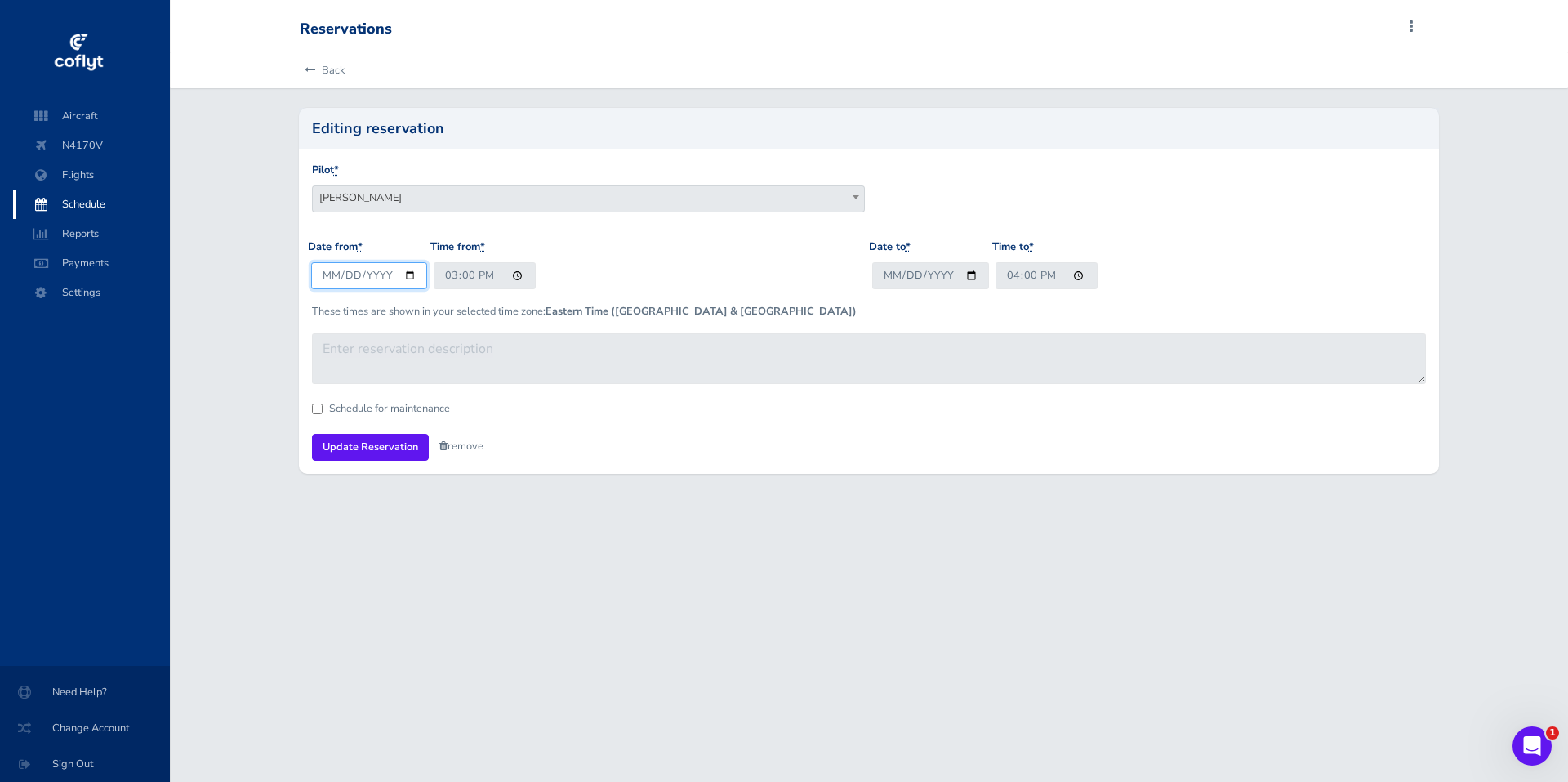
click at [411, 274] on input "[DATE]" at bounding box center [370, 276] width 117 height 27
type input "[DATE]"
click at [453, 278] on input "15:00" at bounding box center [484, 276] width 102 height 27
type input "08:00"
click at [376, 442] on input "Update Reservation" at bounding box center [371, 447] width 117 height 27
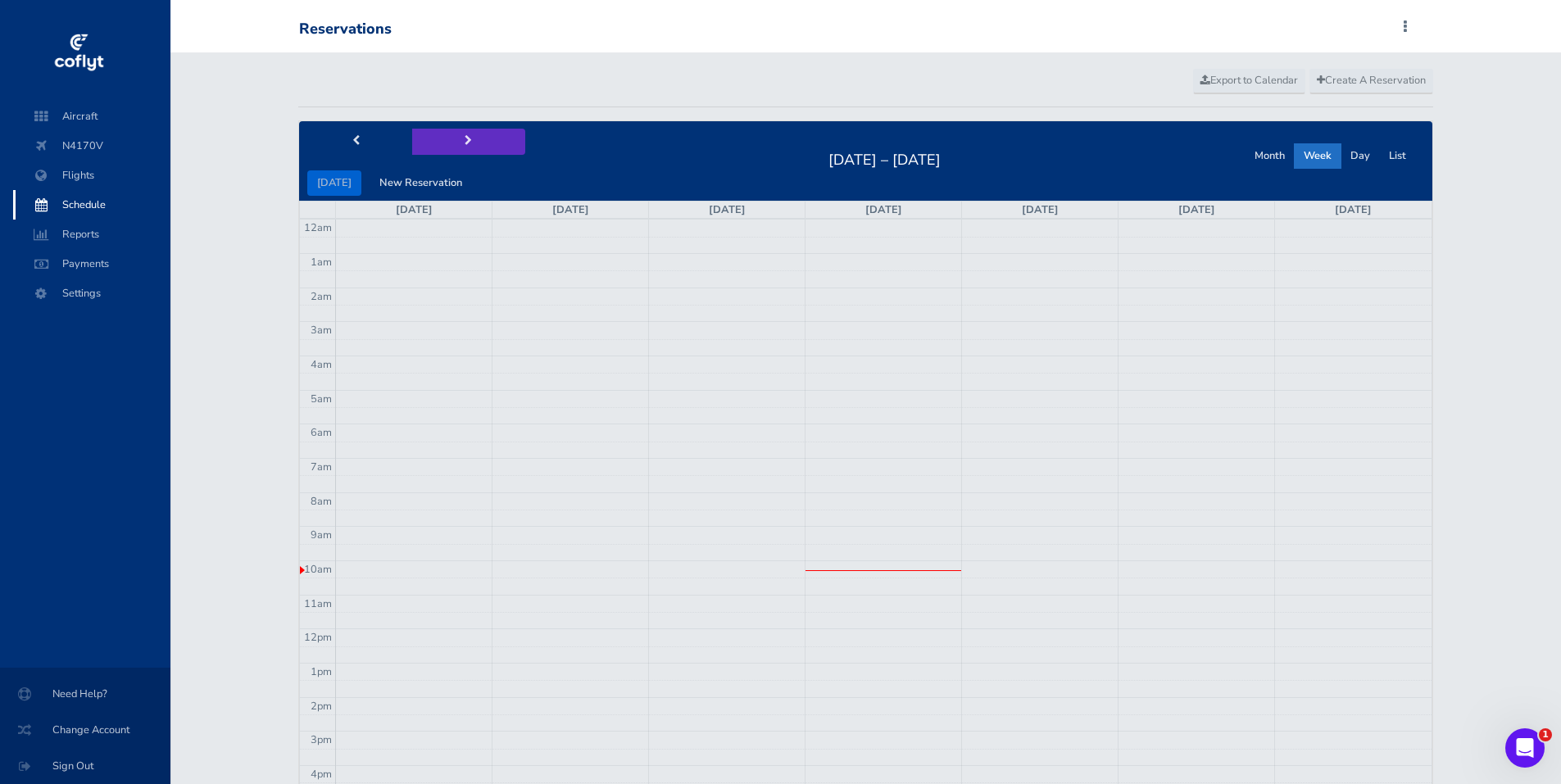
click at [470, 139] on button "next" at bounding box center [468, 141] width 113 height 25
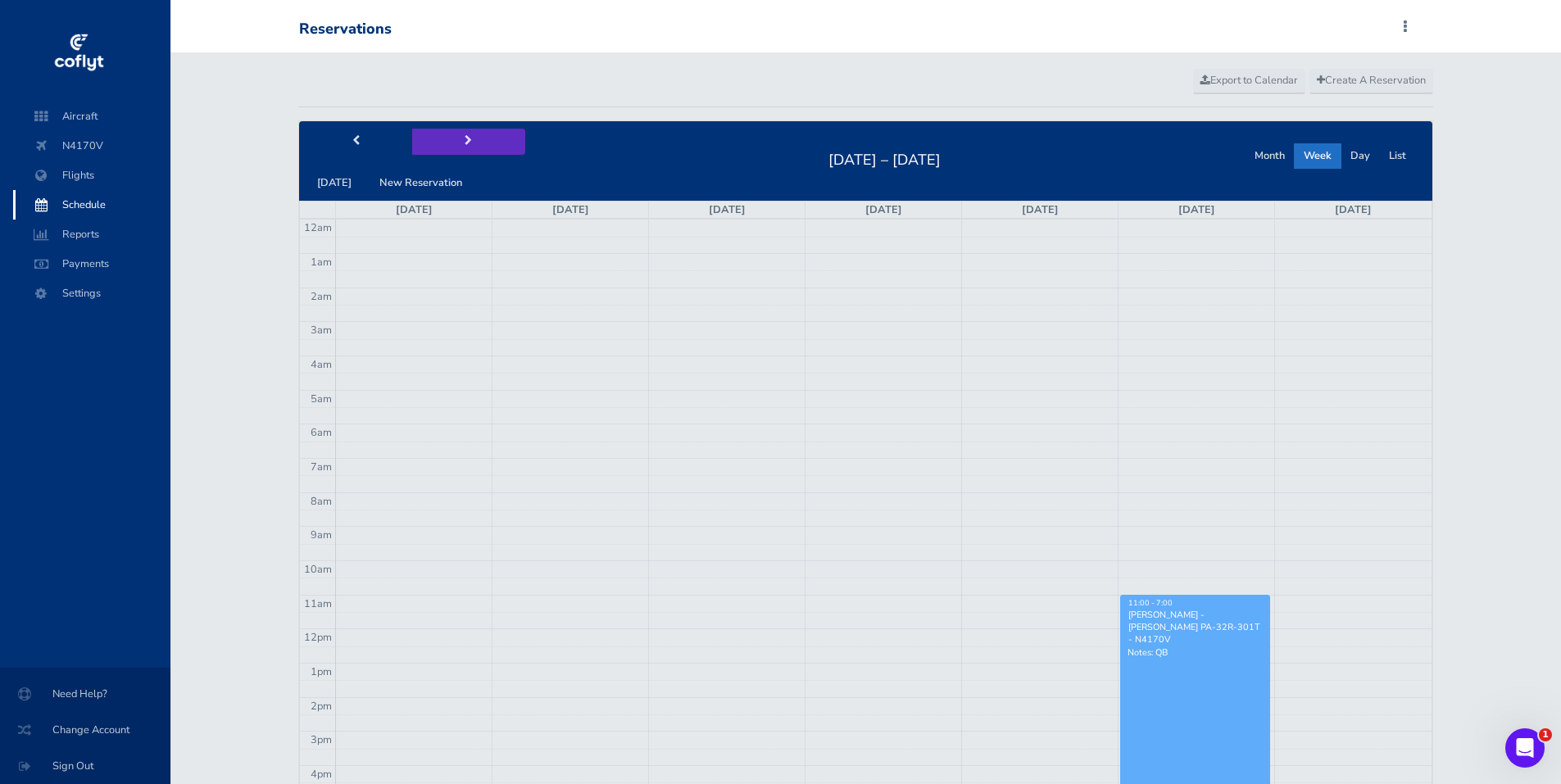
click at [470, 139] on button "next" at bounding box center [468, 141] width 113 height 25
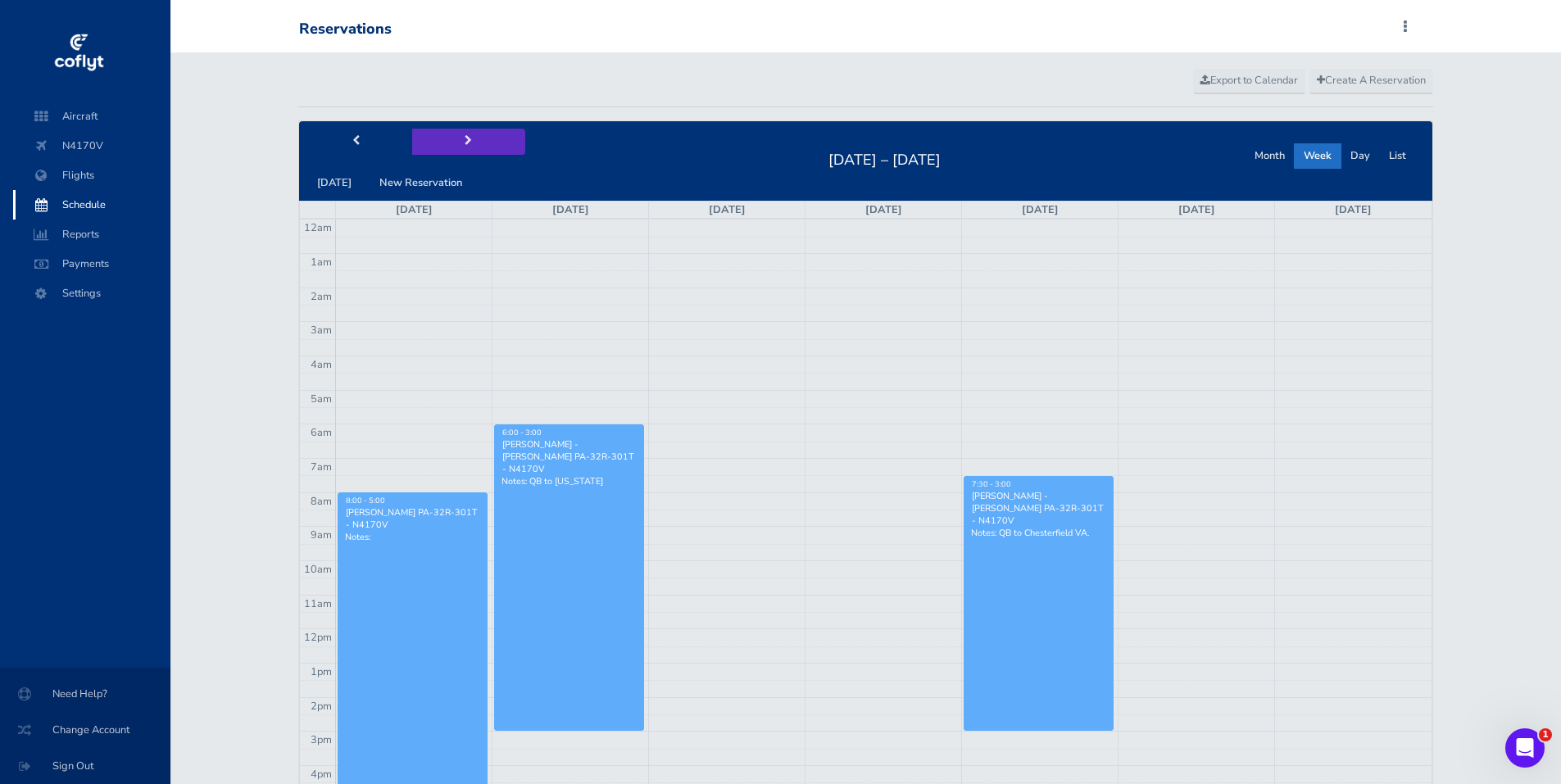
click at [470, 140] on button "next" at bounding box center [468, 141] width 113 height 25
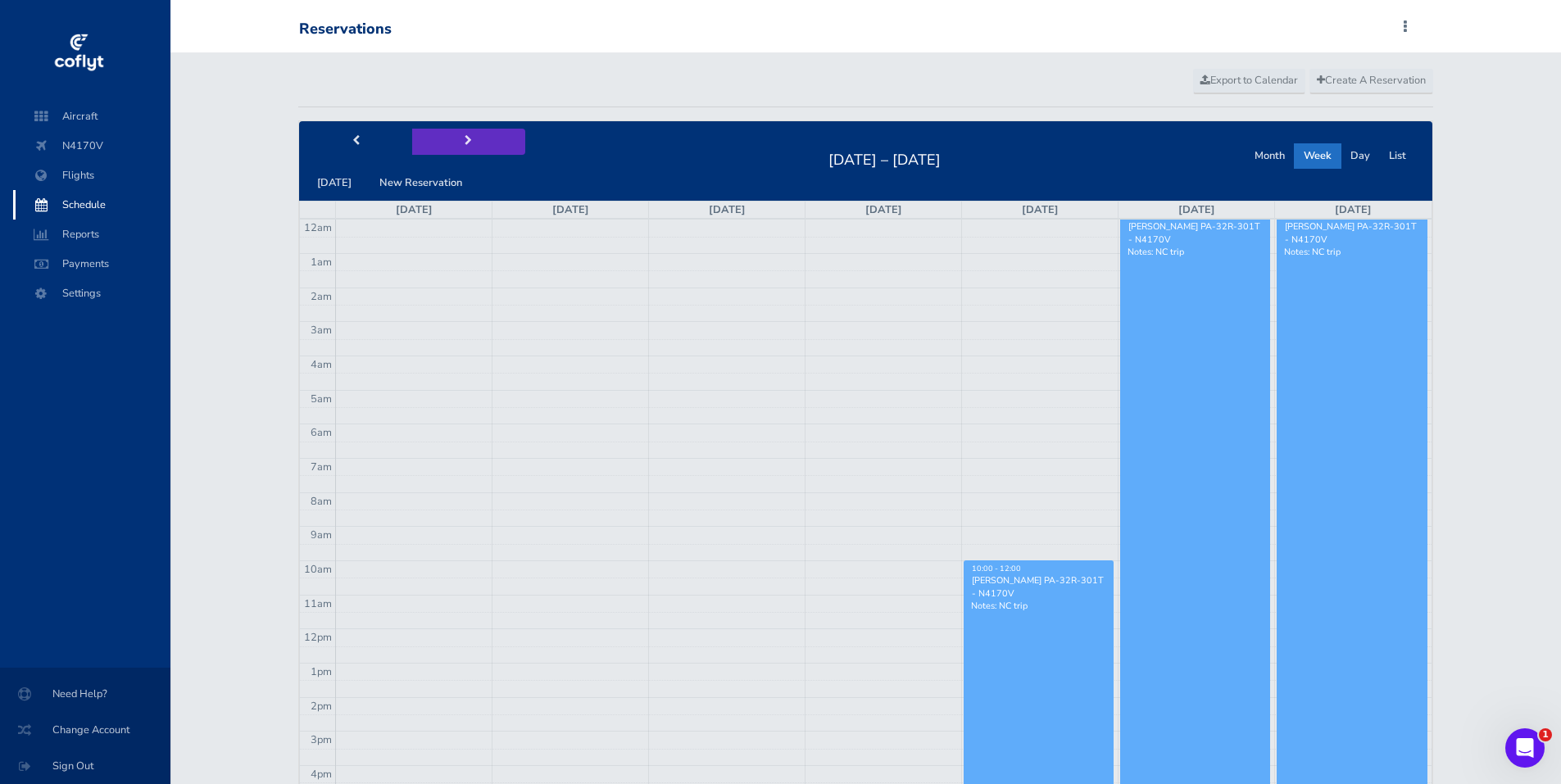
click at [470, 140] on button "next" at bounding box center [468, 141] width 113 height 25
